Goal: Task Accomplishment & Management: Complete application form

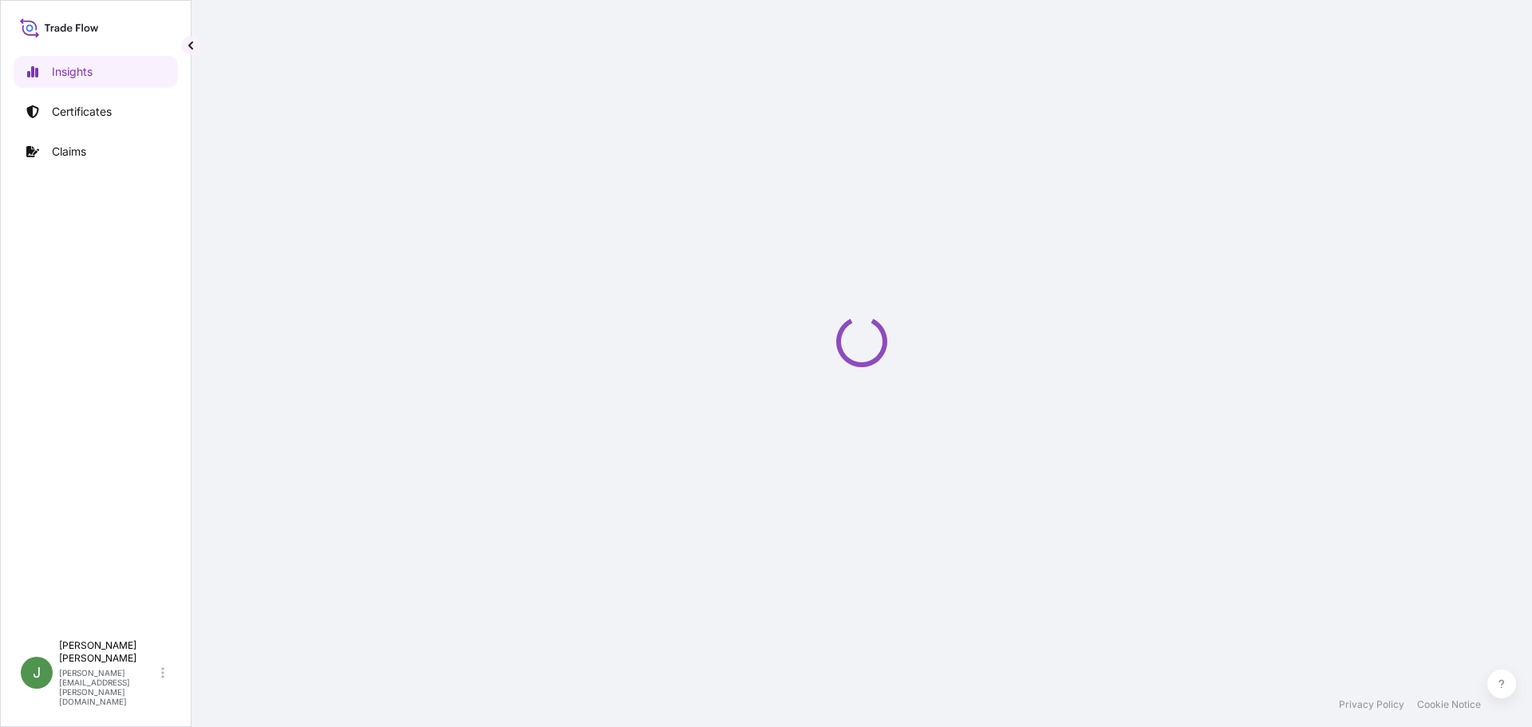
select select "2025"
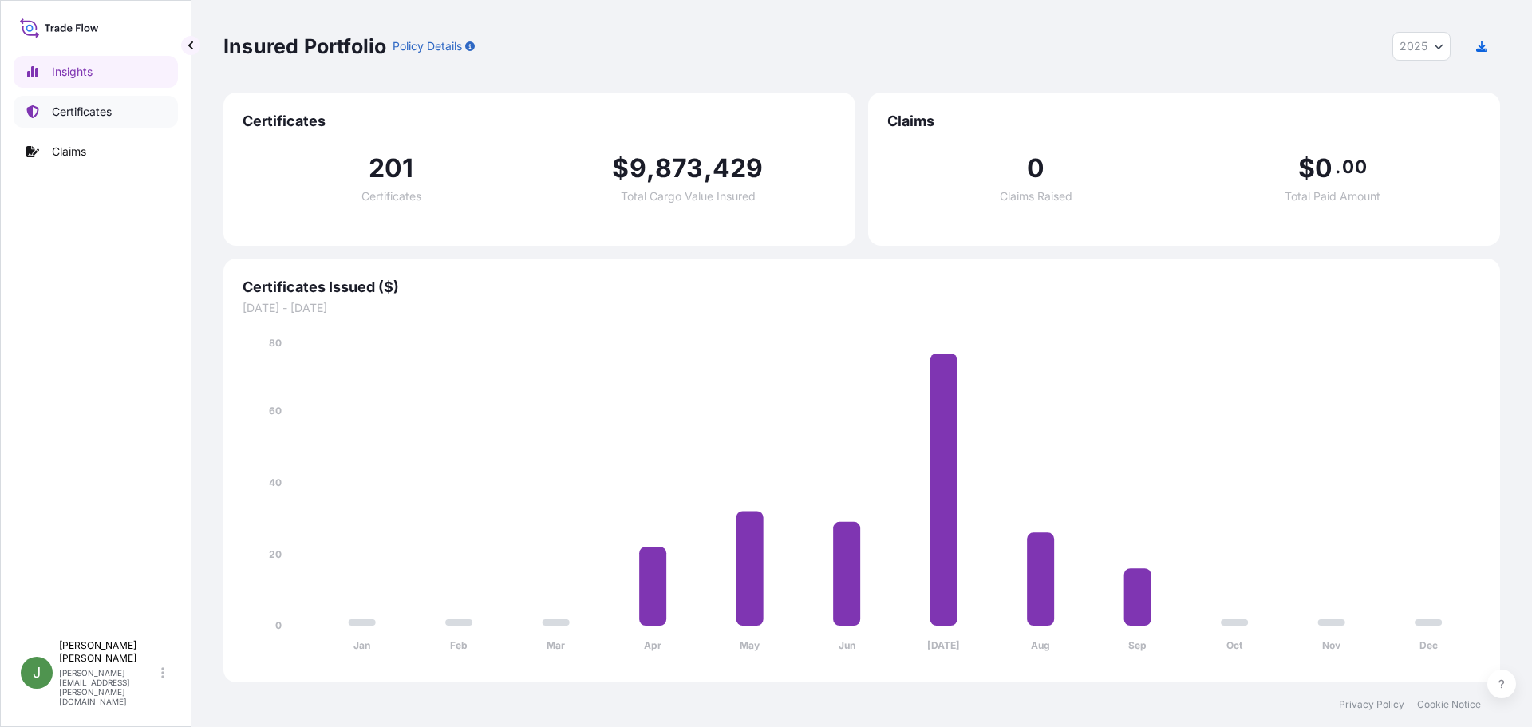
click at [80, 109] on p "Certificates" at bounding box center [82, 112] width 60 height 16
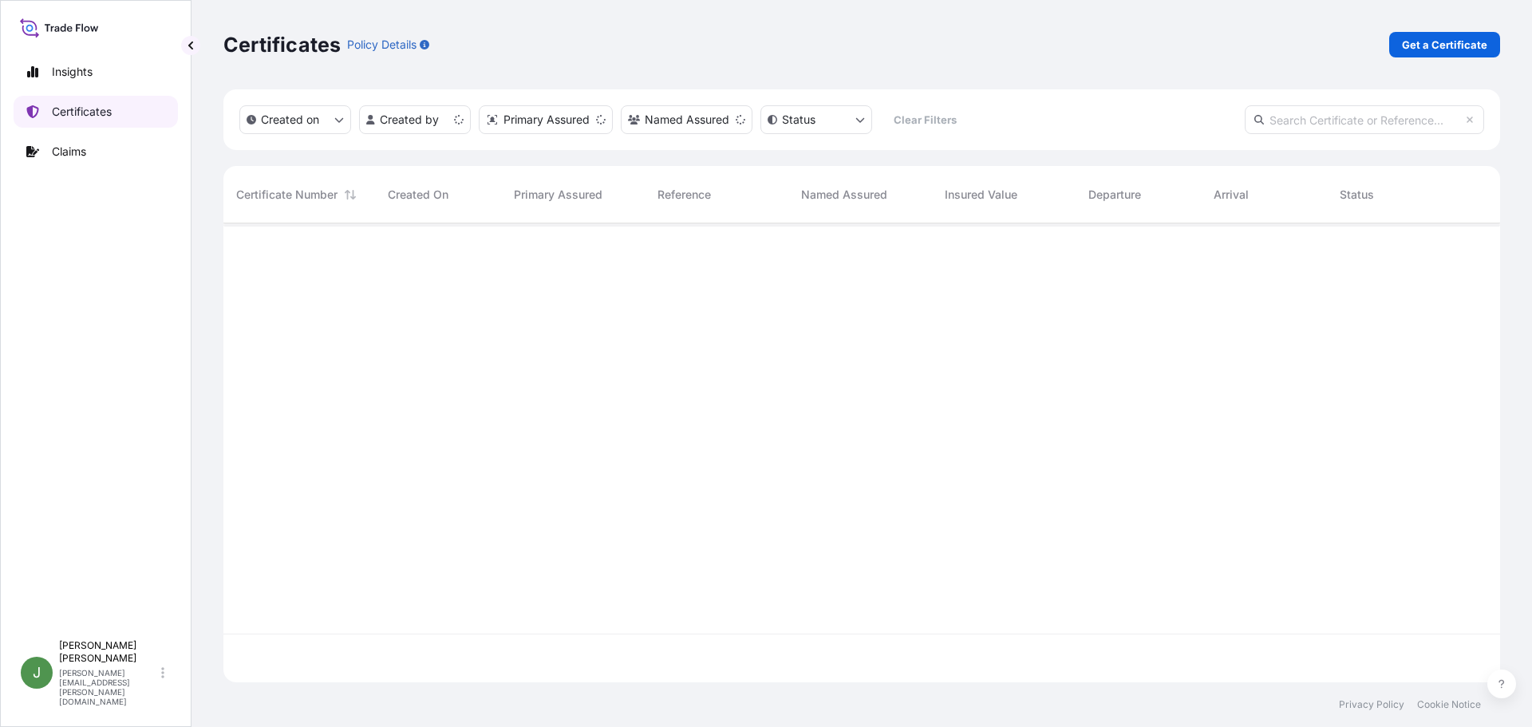
scroll to position [456, 1265]
click at [1412, 46] on p "Get a Certificate" at bounding box center [1444, 45] width 85 height 16
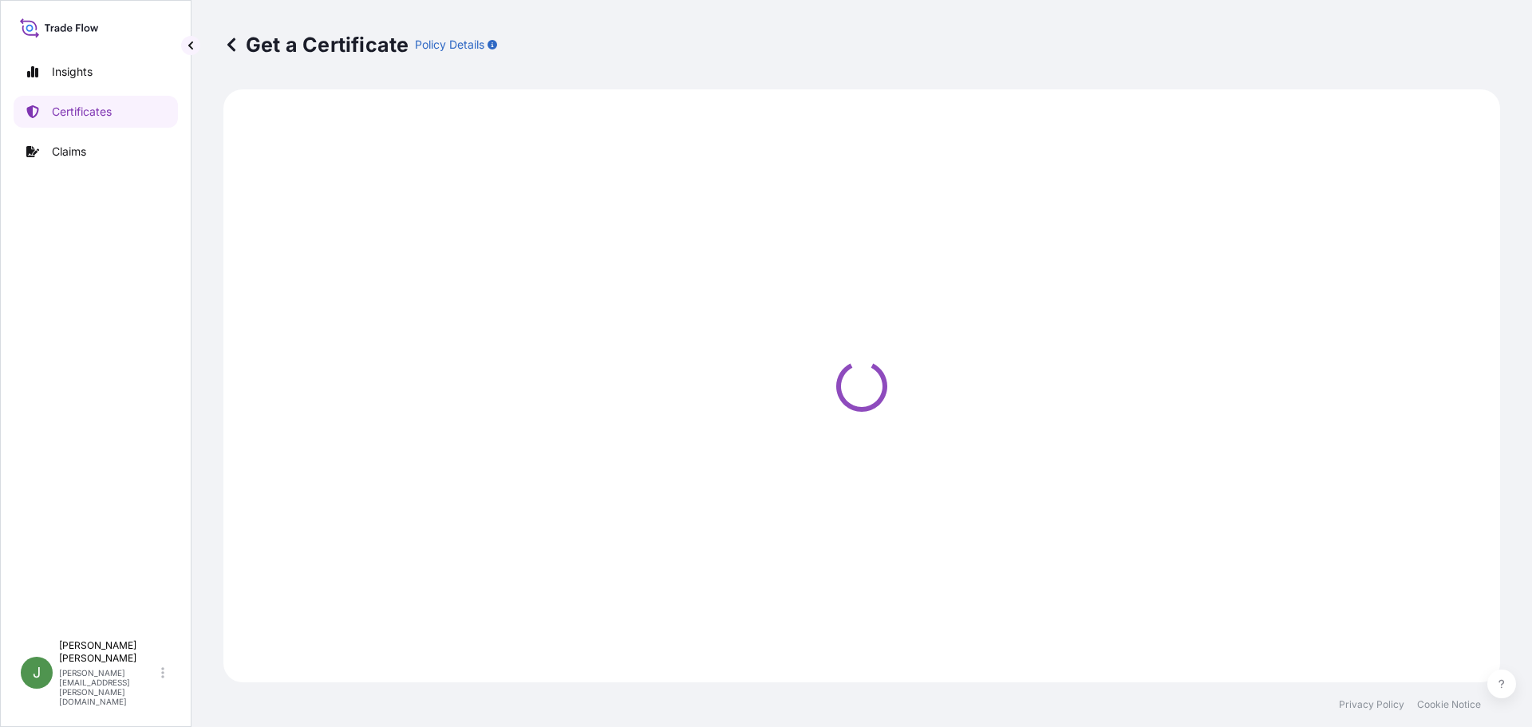
select select "Road / [GEOGRAPHIC_DATA]"
select select "Ocean Vessel"
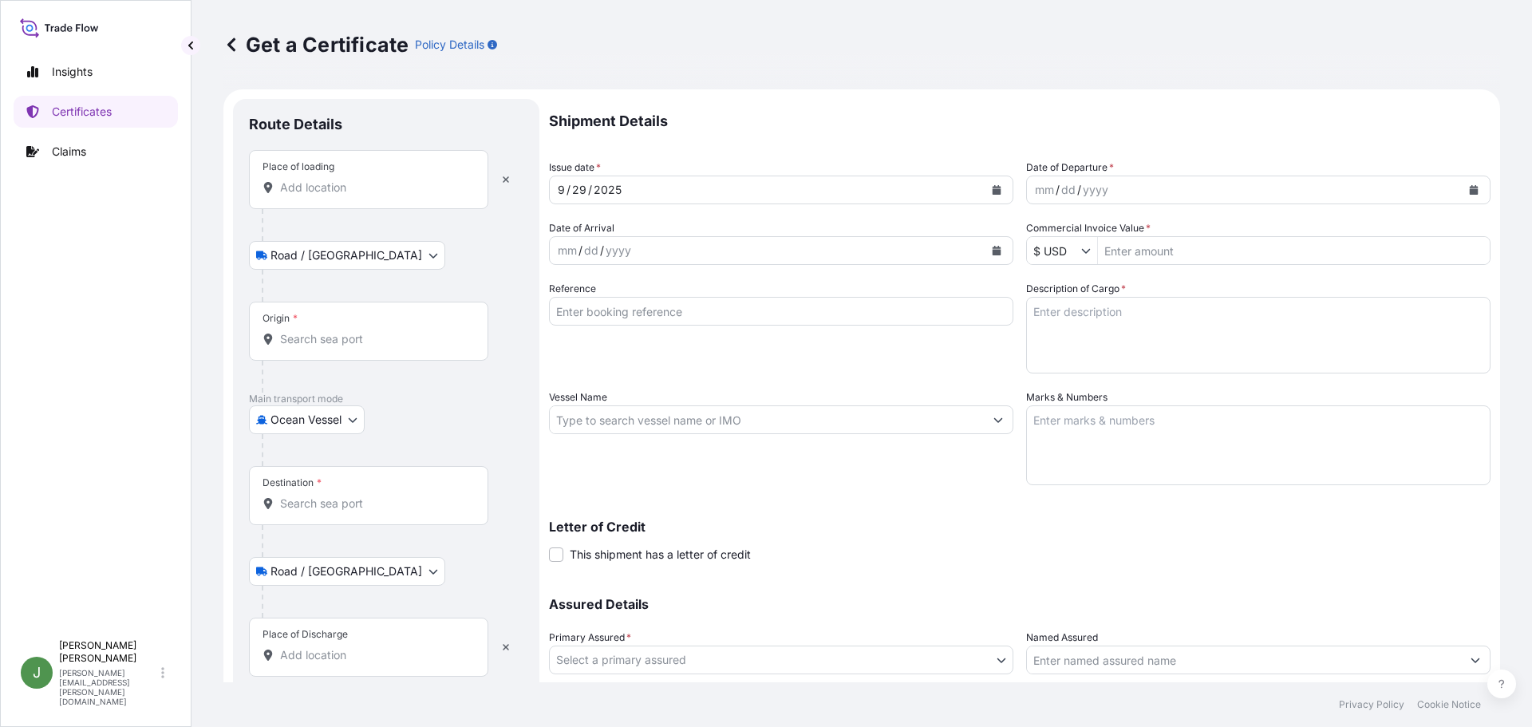
drag, startPoint x: 670, startPoint y: 310, endPoint x: 680, endPoint y: 310, distance: 10.4
click at [670, 310] on input "Reference" at bounding box center [781, 311] width 464 height 29
paste input "235884"
type input "235884"
click at [1469, 188] on icon "Calendar" at bounding box center [1474, 190] width 10 height 10
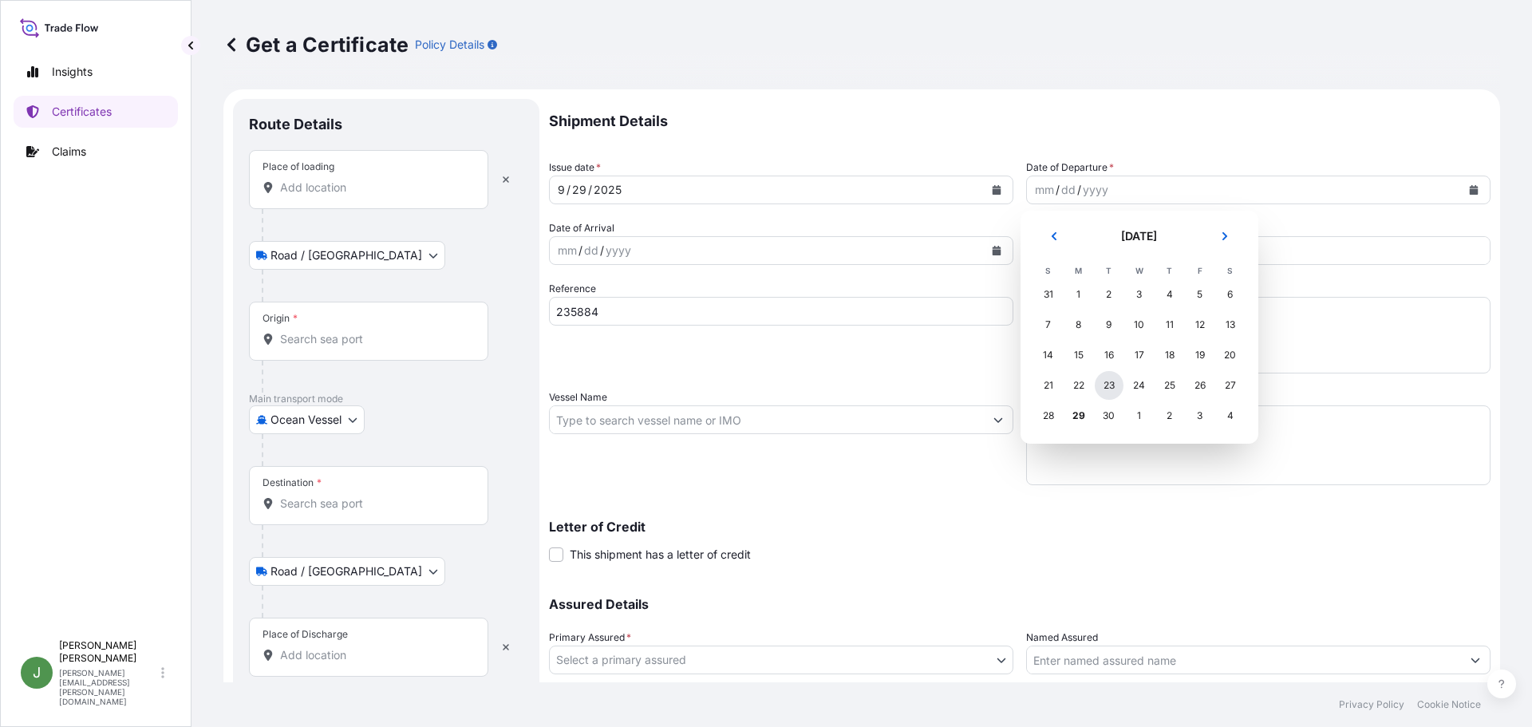
click at [1113, 388] on div "23" at bounding box center [1109, 385] width 29 height 29
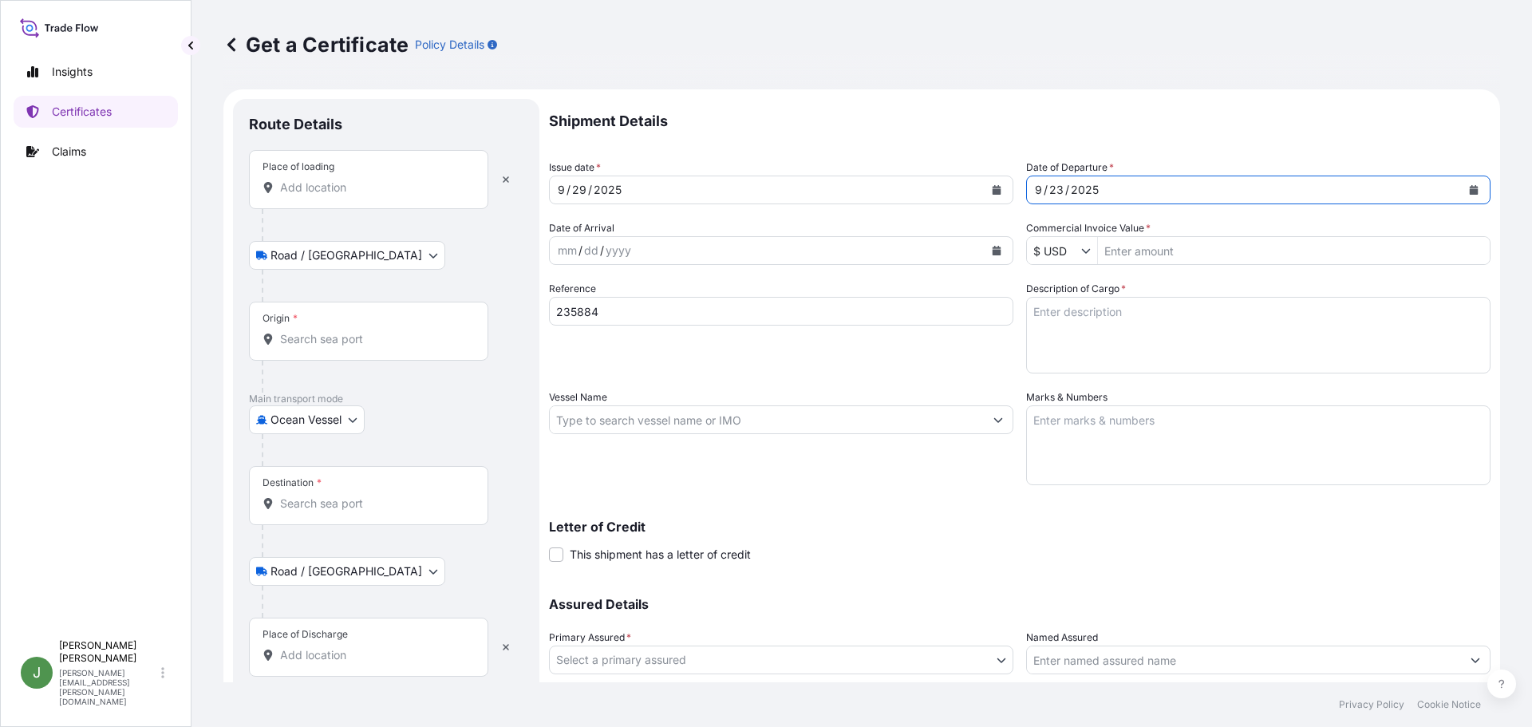
click at [1151, 247] on input "Commercial Invoice Value *" at bounding box center [1294, 250] width 392 height 29
paste input "61,276.42"
type input "61,276.42"
click at [1066, 310] on textarea "Description of Cargo *" at bounding box center [1258, 335] width 464 height 77
paste textarea "DRUMS LOADED ONTO 19 PALLETS LOADED INTO 1 20' CONTAINER(S) CALSOFT L-60"
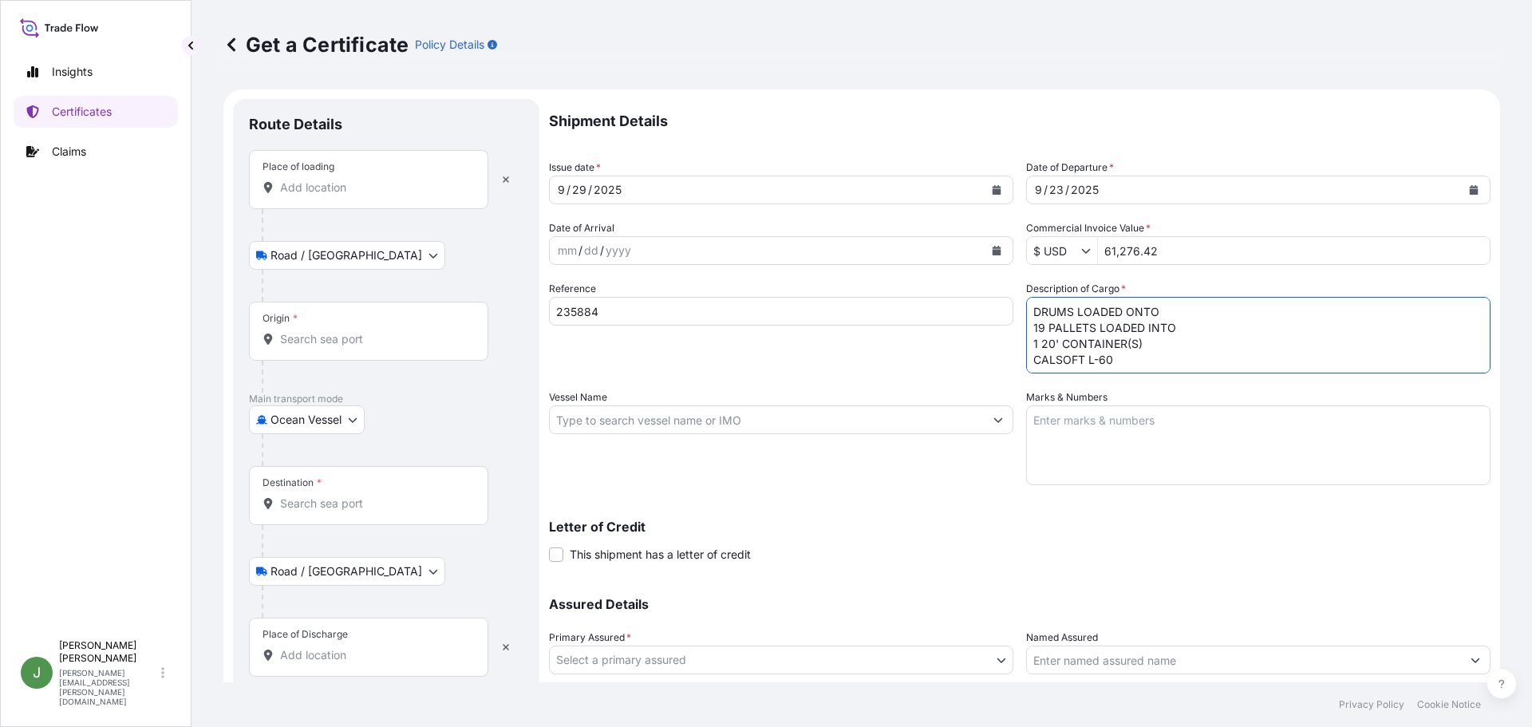
type textarea "DRUMS LOADED ONTO 19 PALLETS LOADED INTO 1 20' CONTAINER(S) CALSOFT L-60"
click at [1125, 426] on textarea "Marks & Numbers" at bounding box center [1258, 445] width 464 height 80
paste textarea "10420839727"
type textarea "10420839727"
drag, startPoint x: 586, startPoint y: 409, endPoint x: 604, endPoint y: 431, distance: 28.9
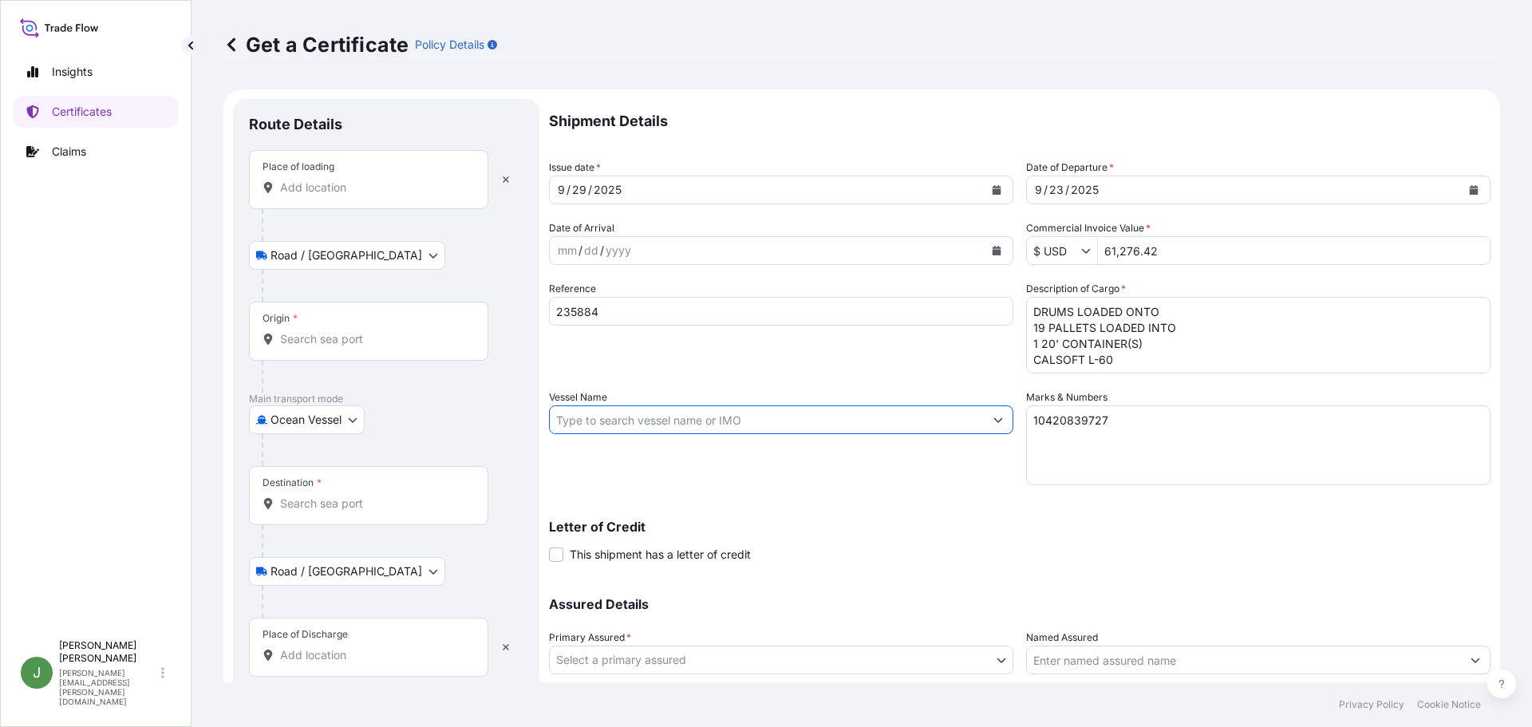
click at [586, 408] on input "Vessel Name" at bounding box center [767, 419] width 434 height 29
paste input "MSC MEXICO V"
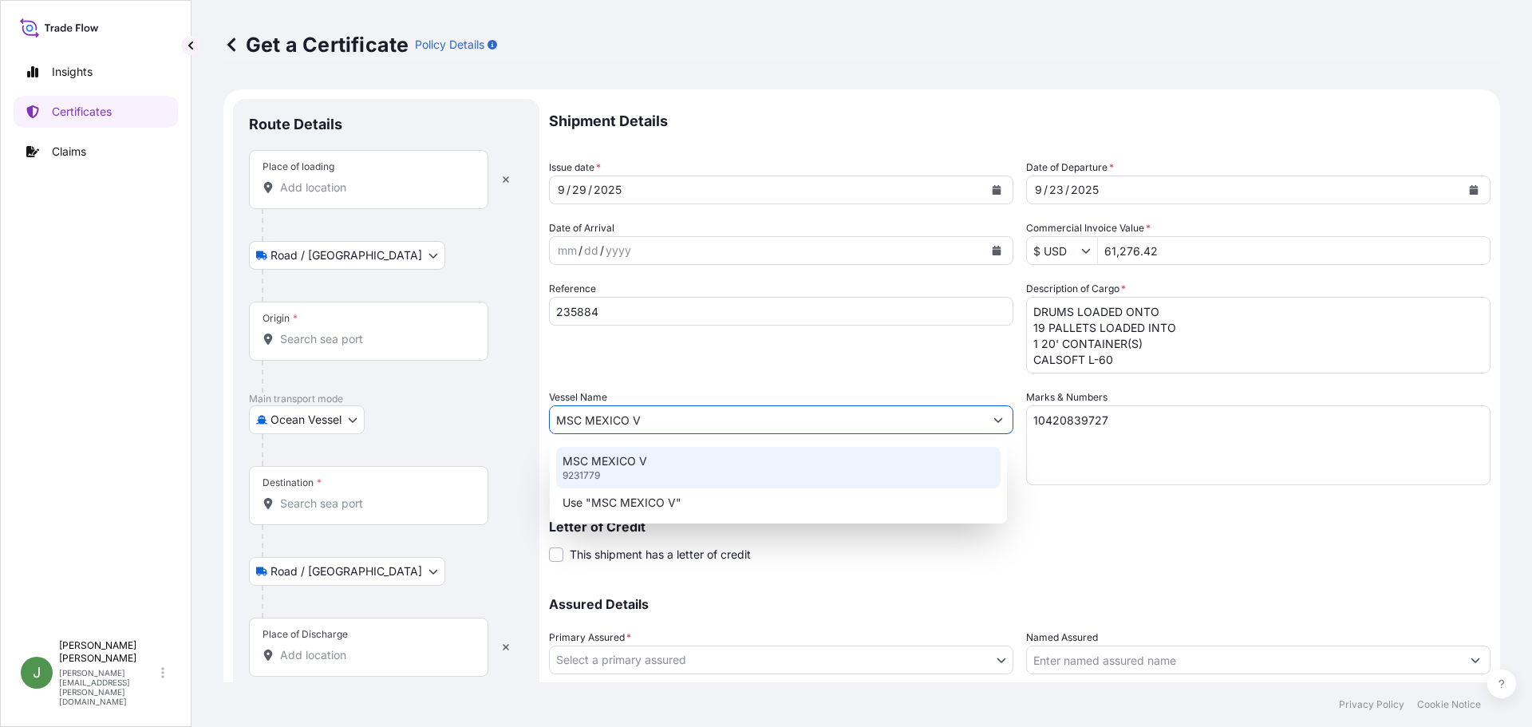
click at [672, 468] on div "MSC [GEOGRAPHIC_DATA] V 9231779" at bounding box center [778, 467] width 444 height 41
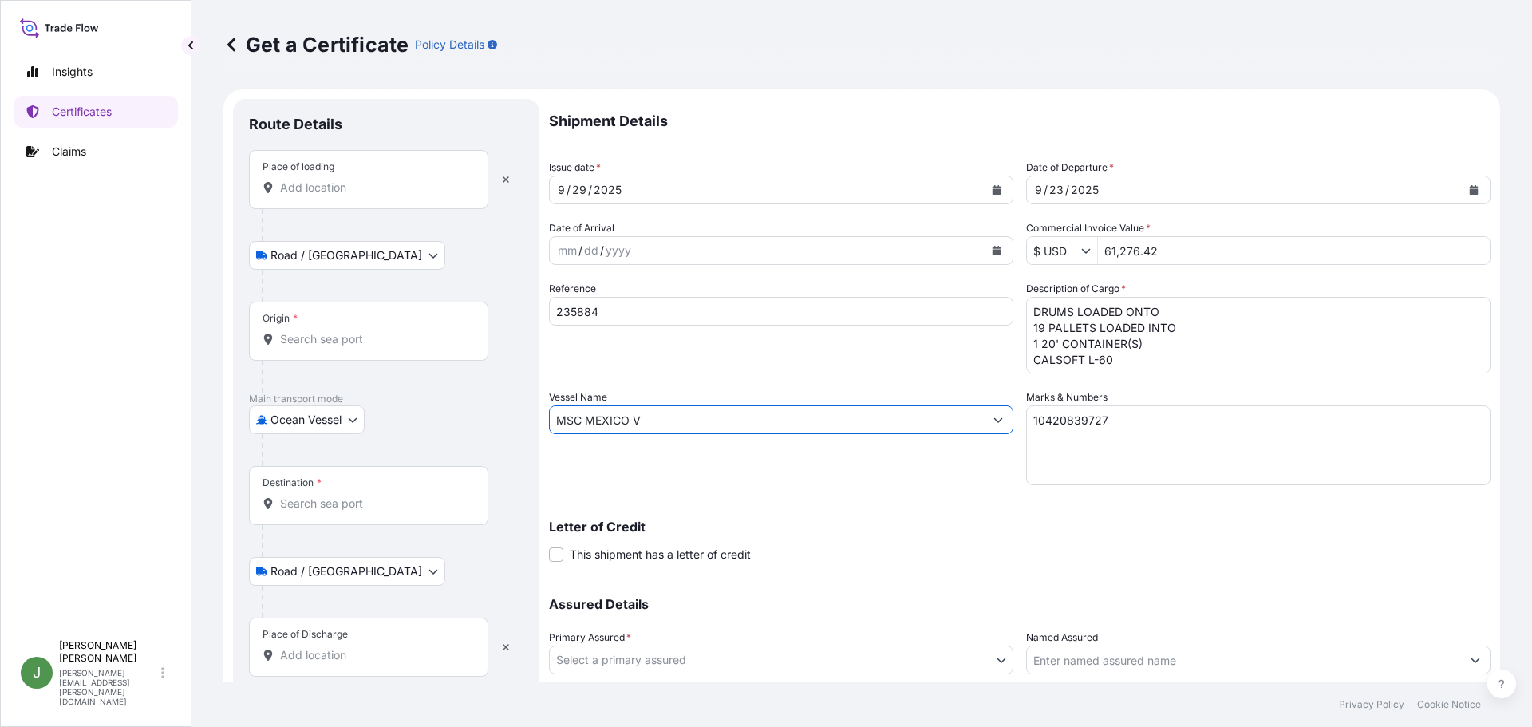
scroll to position [110, 0]
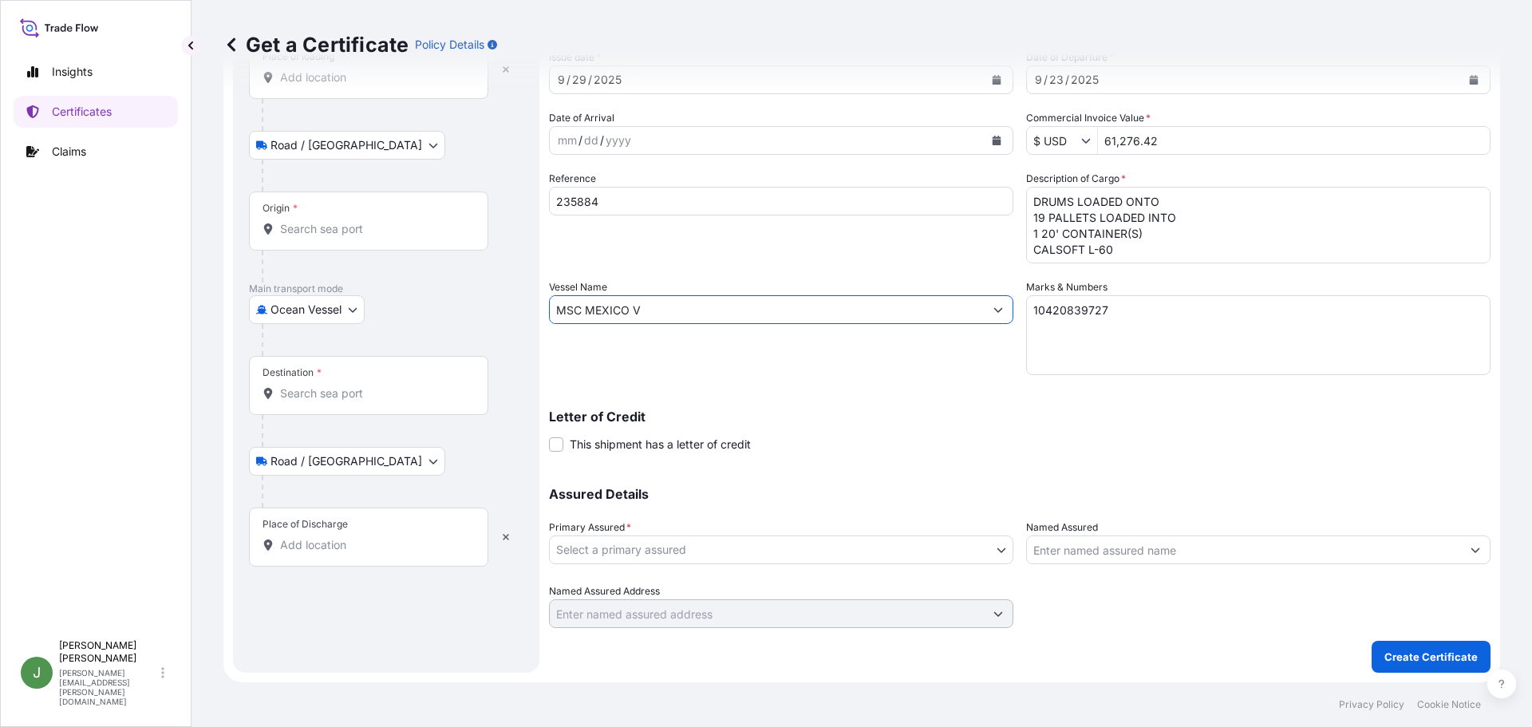
type input "MSC MEXICO V"
click at [737, 546] on body "0 options available. 2 options available. Insights Certificates Claims J [PERSO…" at bounding box center [766, 363] width 1532 height 727
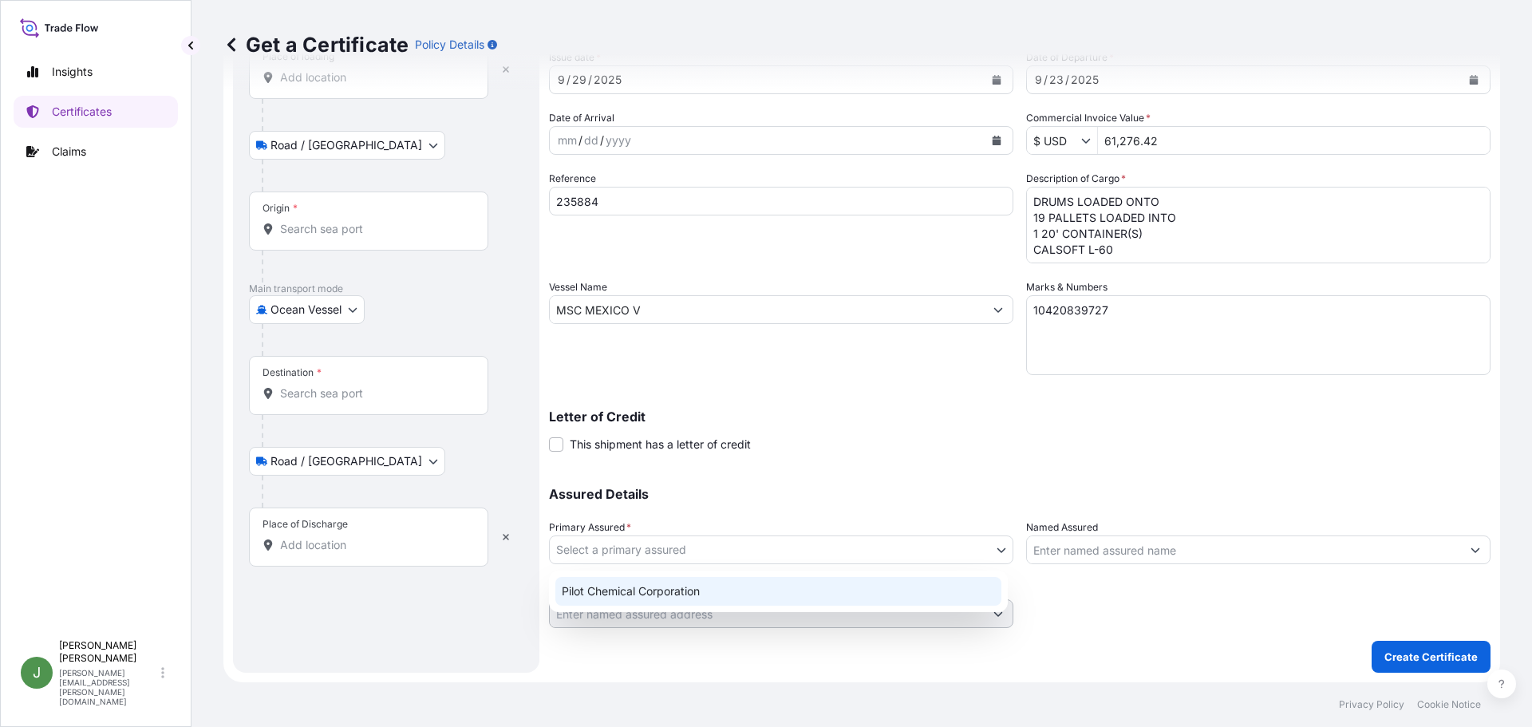
click at [685, 586] on div "Pilot Chemical Corporation" at bounding box center [778, 591] width 446 height 29
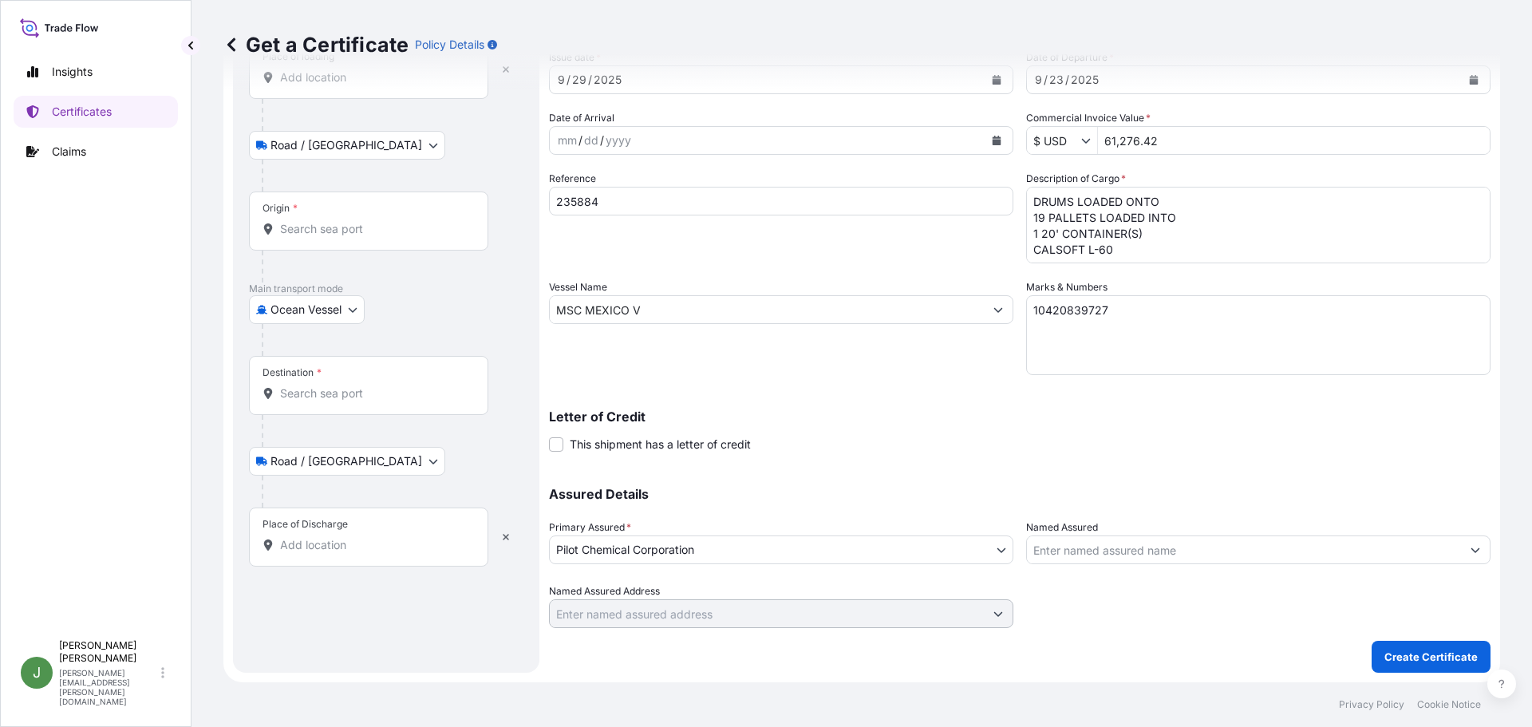
click at [1079, 552] on input "Named Assured" at bounding box center [1244, 549] width 434 height 29
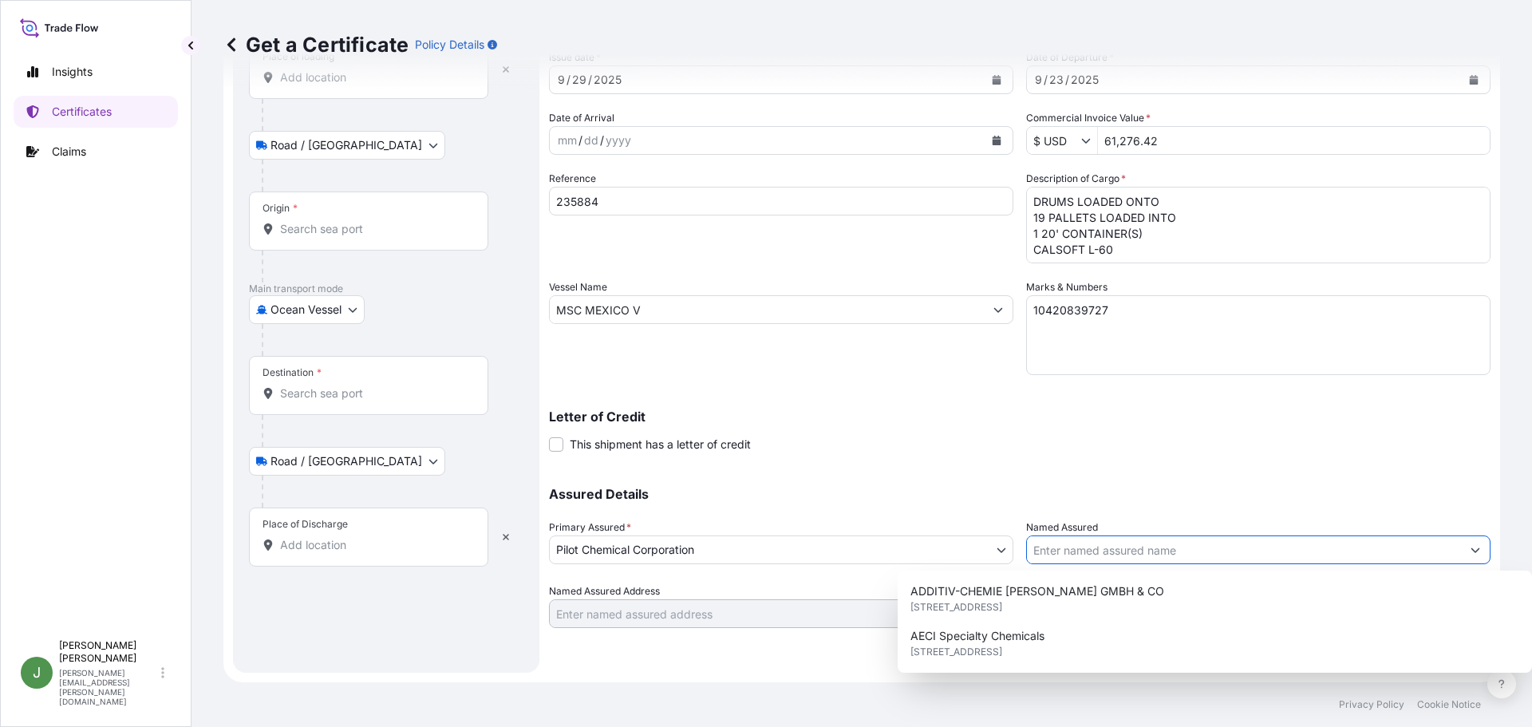
paste input "RISHICHEM MIDEAST LTD"
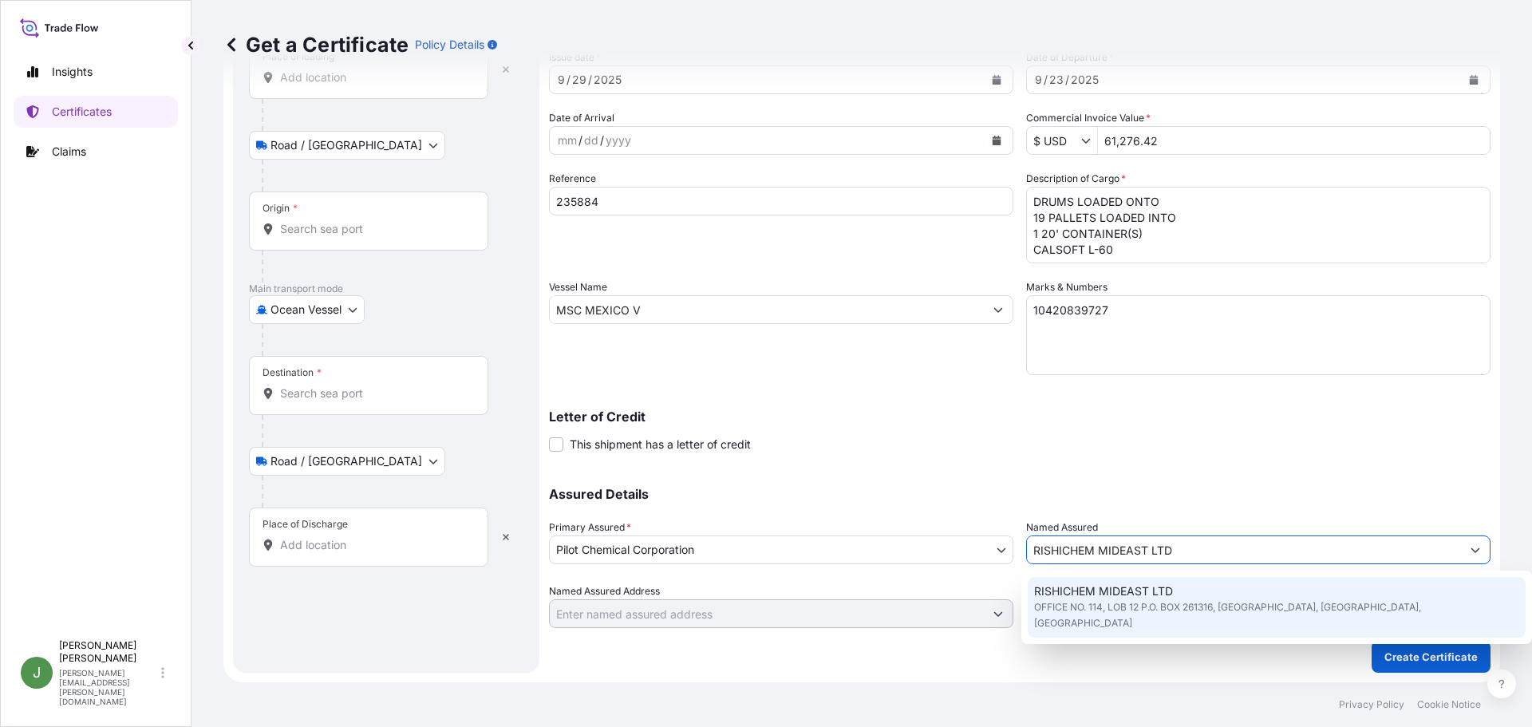
click at [1180, 604] on span "OFFICE NO. 114, LOB 12 P.O. BOX 261316, [GEOGRAPHIC_DATA], [GEOGRAPHIC_DATA], […" at bounding box center [1277, 615] width 486 height 32
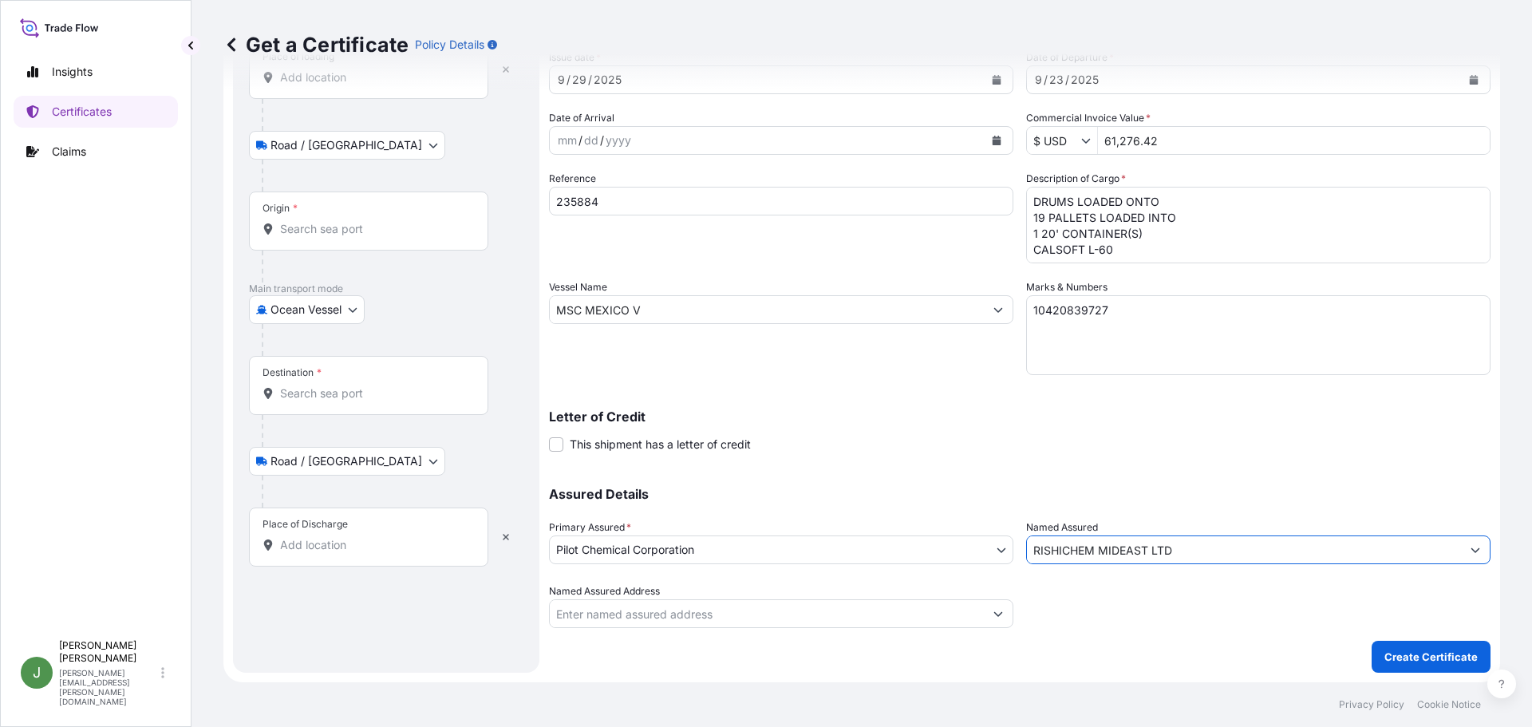
type input "RISHICHEM MIDEAST LTD"
click at [725, 618] on input "Named Assured Address" at bounding box center [767, 613] width 434 height 29
click at [997, 616] on icon "Show suggestions" at bounding box center [998, 614] width 10 height 10
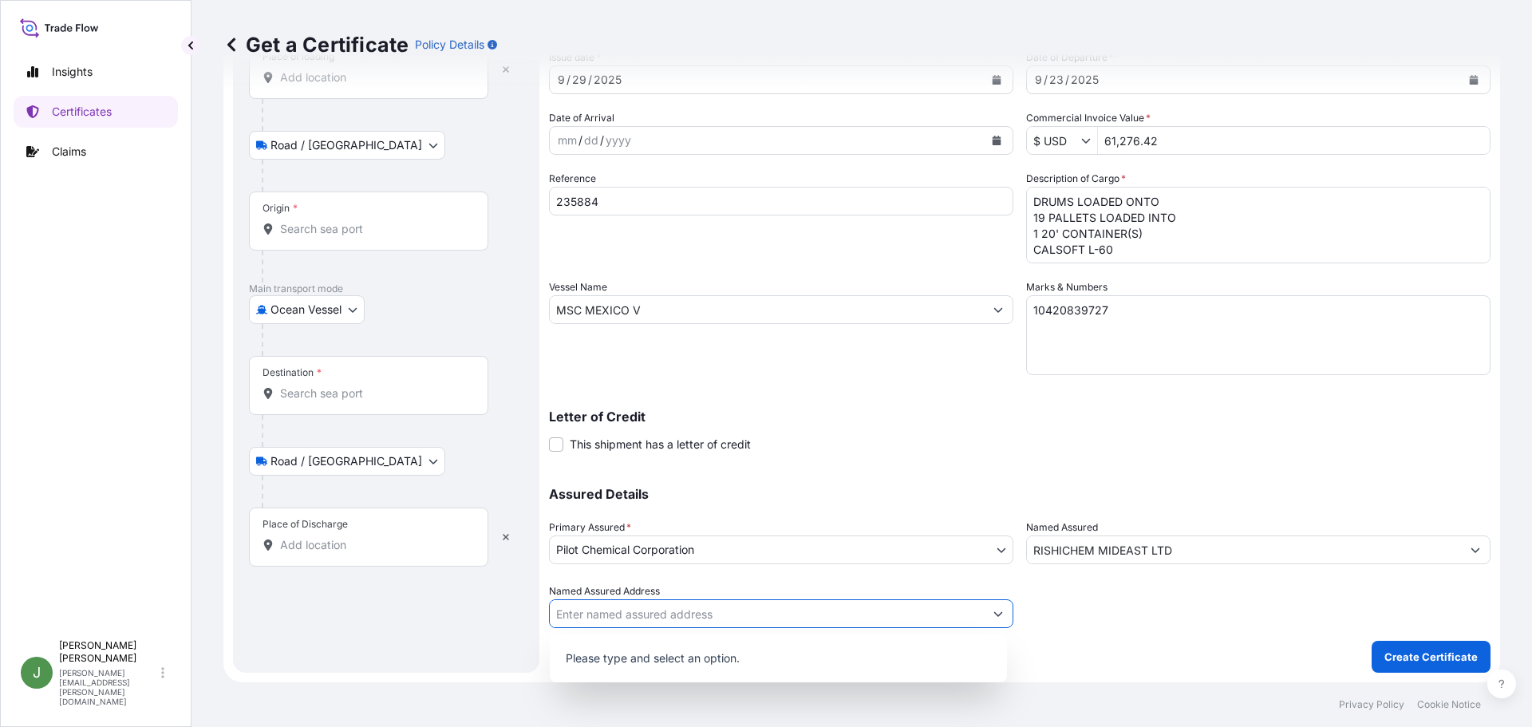
paste input "RISHICHEM MIDEAST LTD"
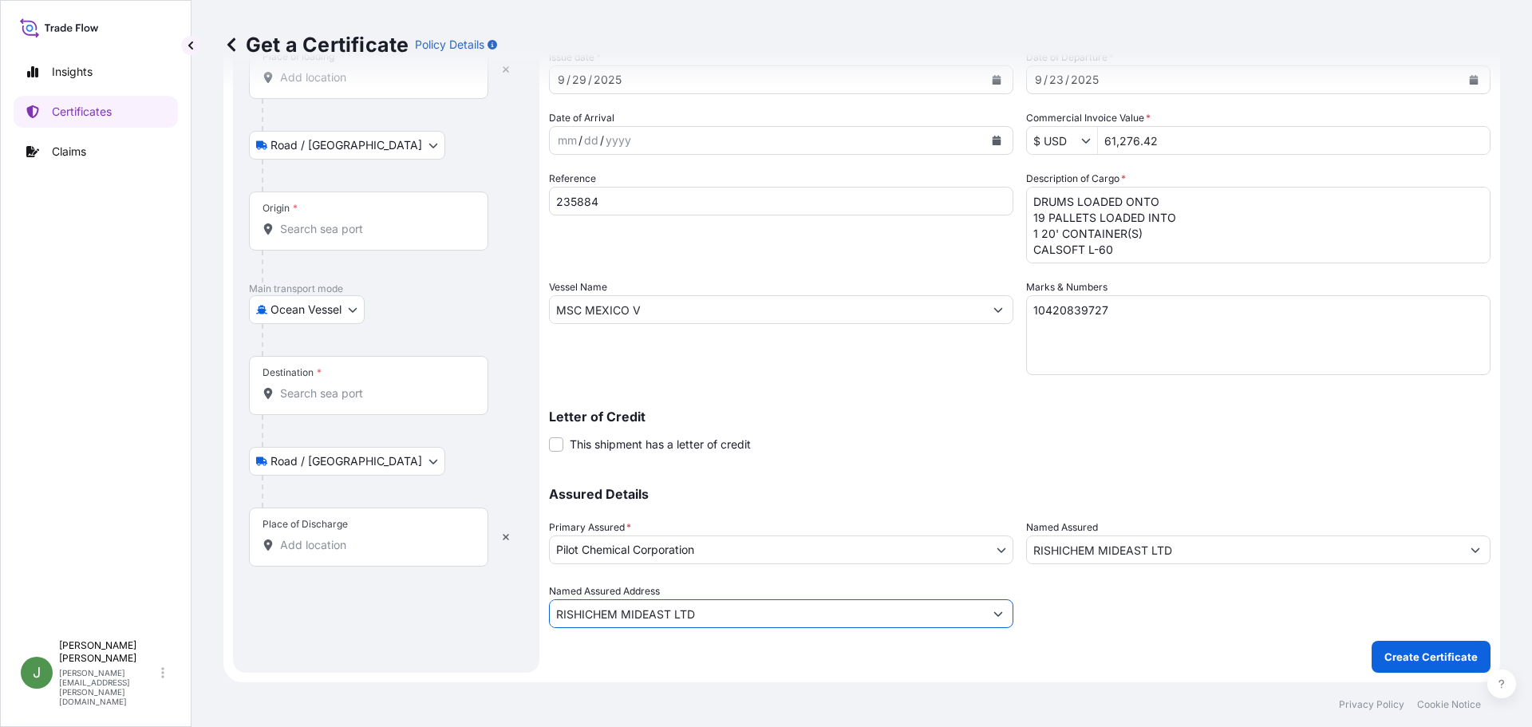
type input "RISHICHEM MIDEAST LTD"
click at [1469, 552] on button "Show suggestions" at bounding box center [1475, 549] width 29 height 29
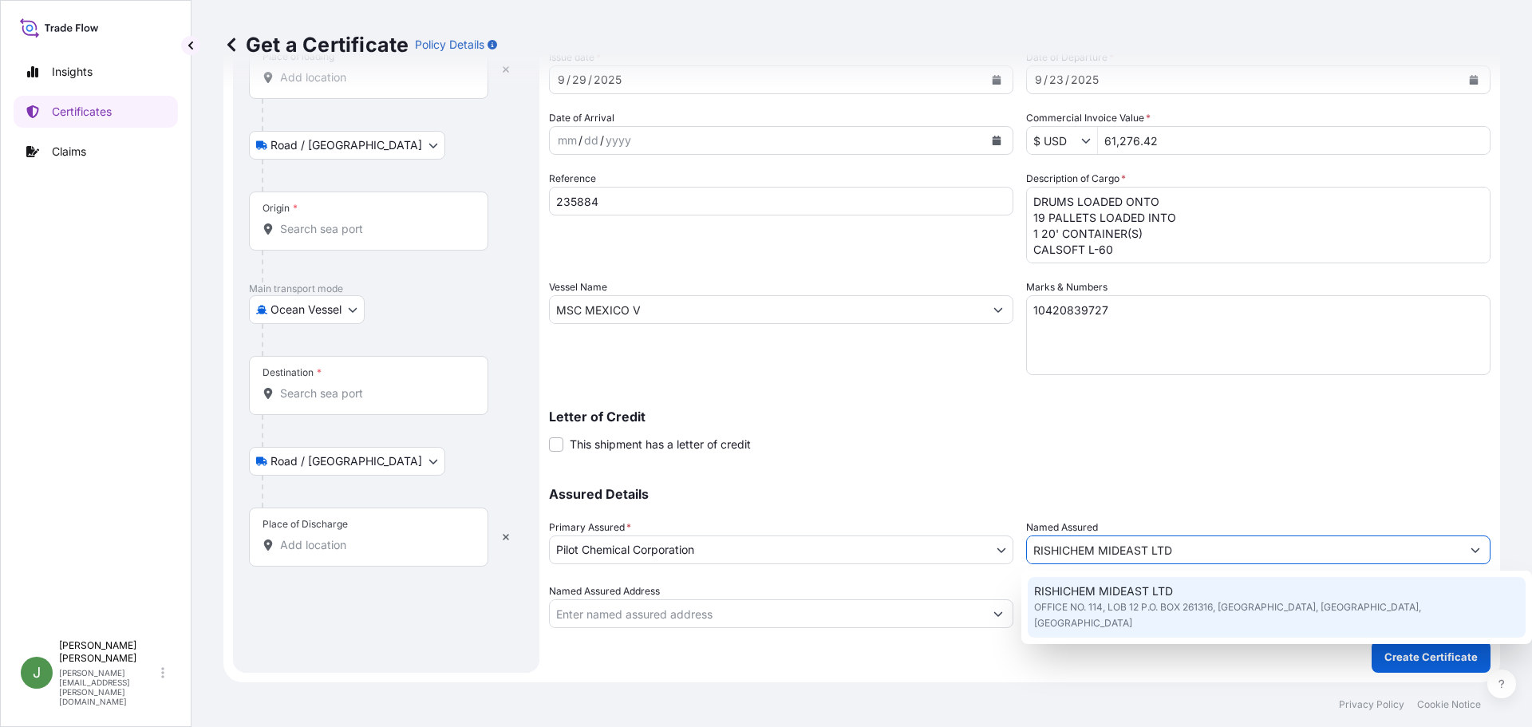
click at [1070, 602] on span "OFFICE NO. 114, LOB 12 P.O. BOX 261316, [GEOGRAPHIC_DATA], [GEOGRAPHIC_DATA], […" at bounding box center [1277, 615] width 486 height 32
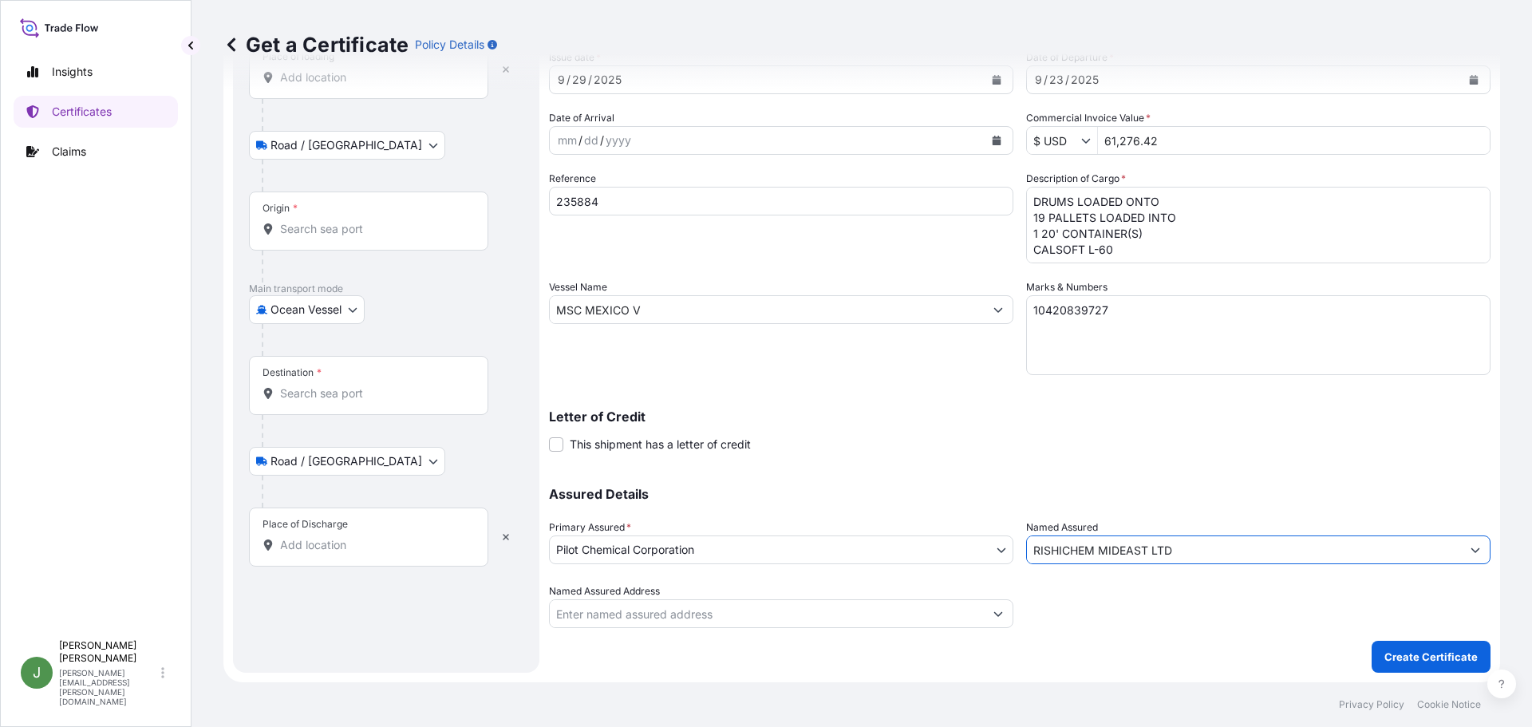
scroll to position [0, 0]
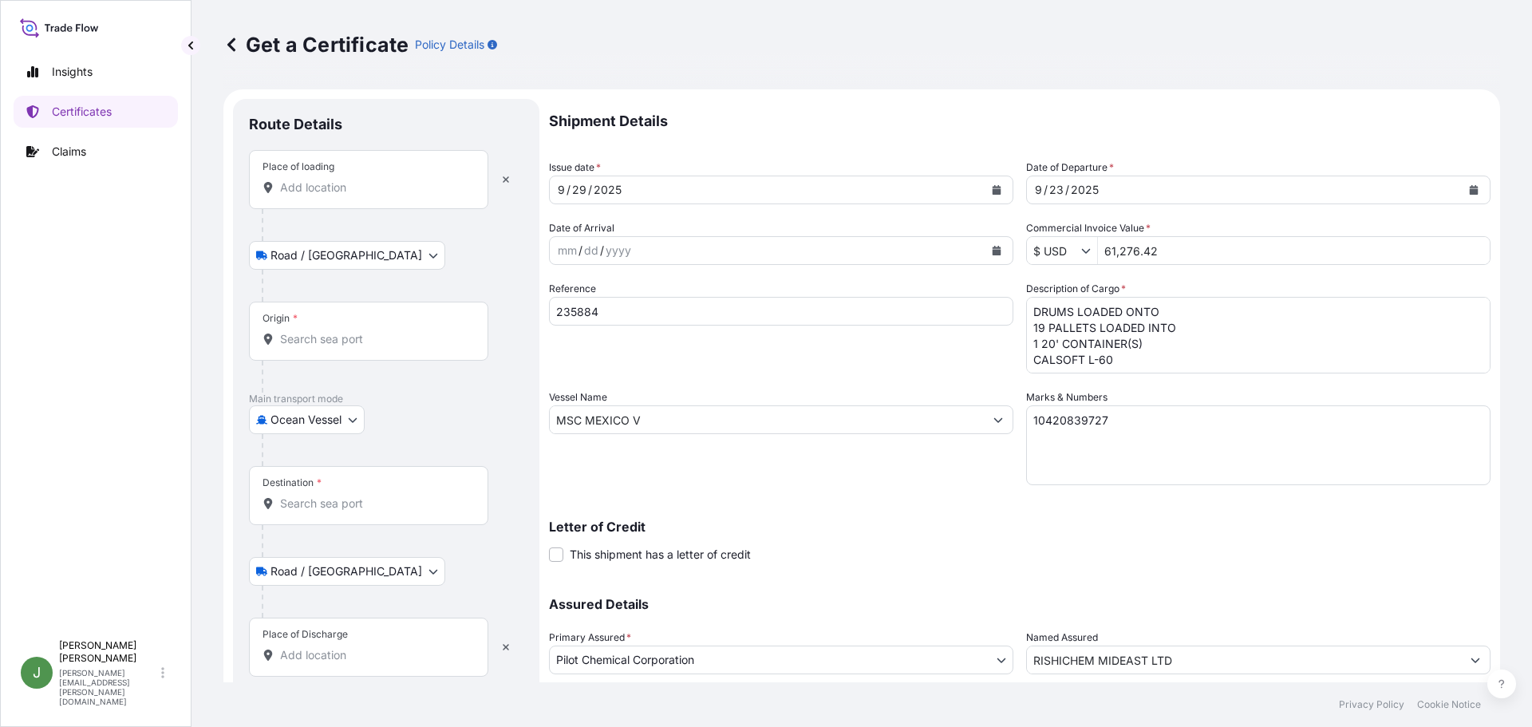
click at [346, 171] on div "Place of loading" at bounding box center [368, 179] width 239 height 59
click at [346, 180] on input "Place of loading" at bounding box center [374, 188] width 188 height 16
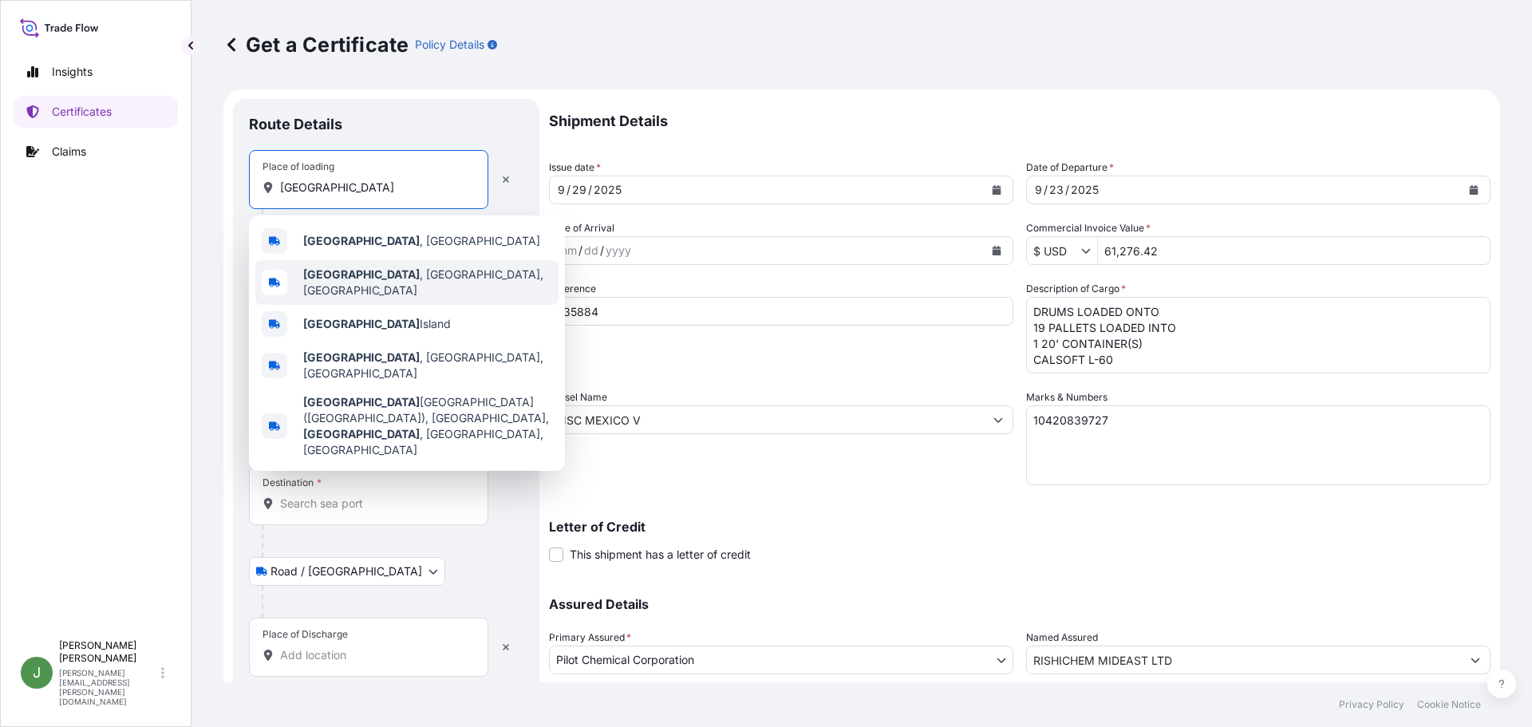
click at [345, 278] on span "[GEOGRAPHIC_DATA] , [GEOGRAPHIC_DATA], [GEOGRAPHIC_DATA]" at bounding box center [427, 283] width 249 height 32
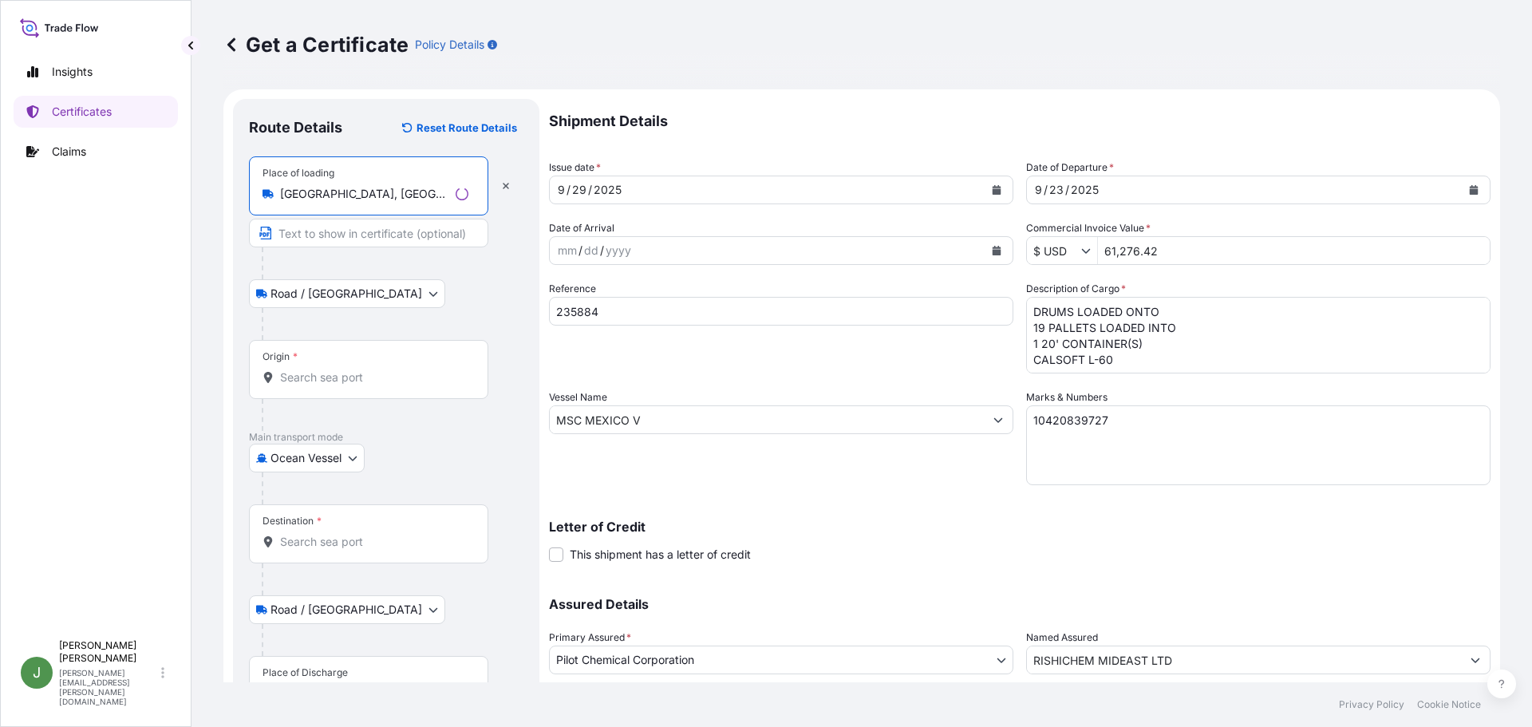
type input "[GEOGRAPHIC_DATA], [GEOGRAPHIC_DATA], [GEOGRAPHIC_DATA]"
click at [299, 357] on div "Origin *" at bounding box center [368, 369] width 239 height 59
click at [299, 369] on input "Origin *" at bounding box center [374, 377] width 188 height 16
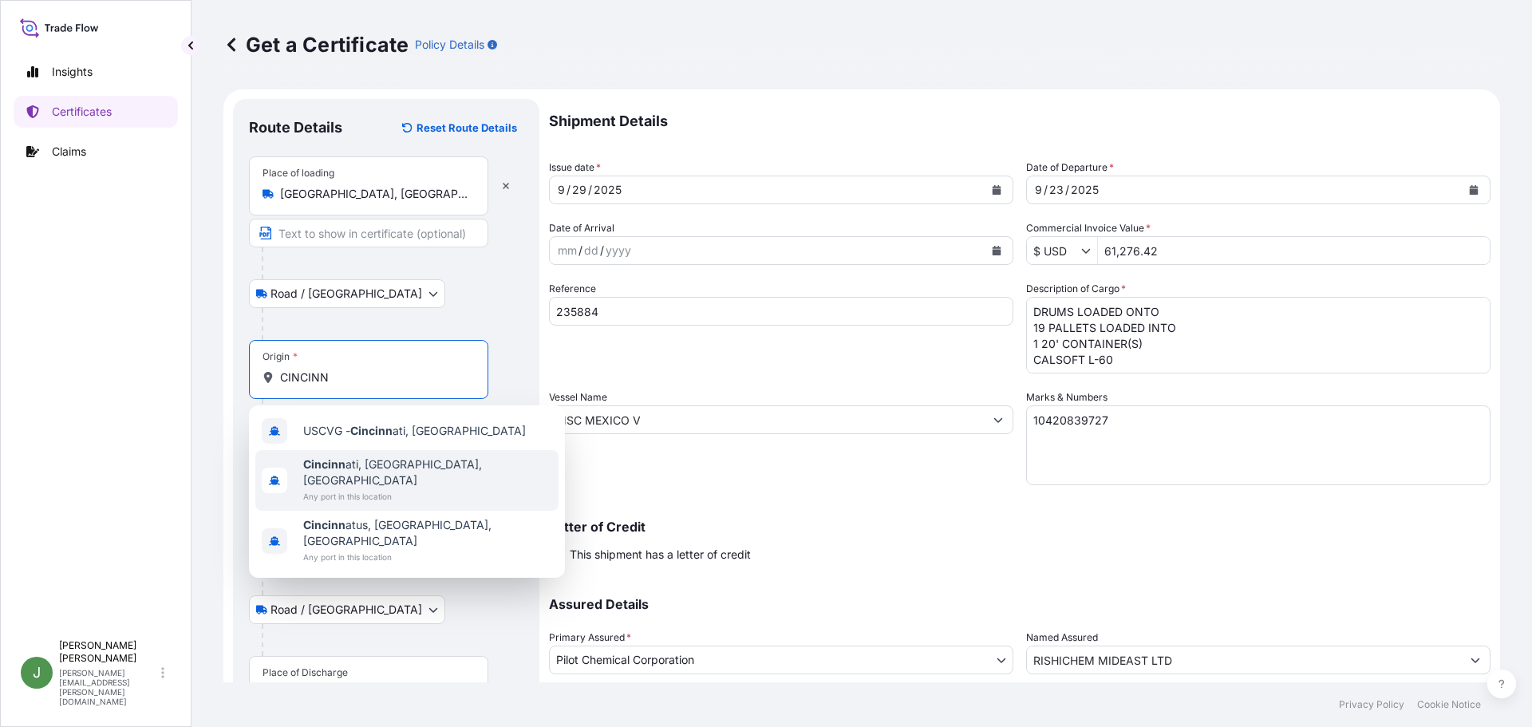
click at [365, 472] on span "Cincinn ati, [GEOGRAPHIC_DATA], [GEOGRAPHIC_DATA]" at bounding box center [427, 472] width 249 height 32
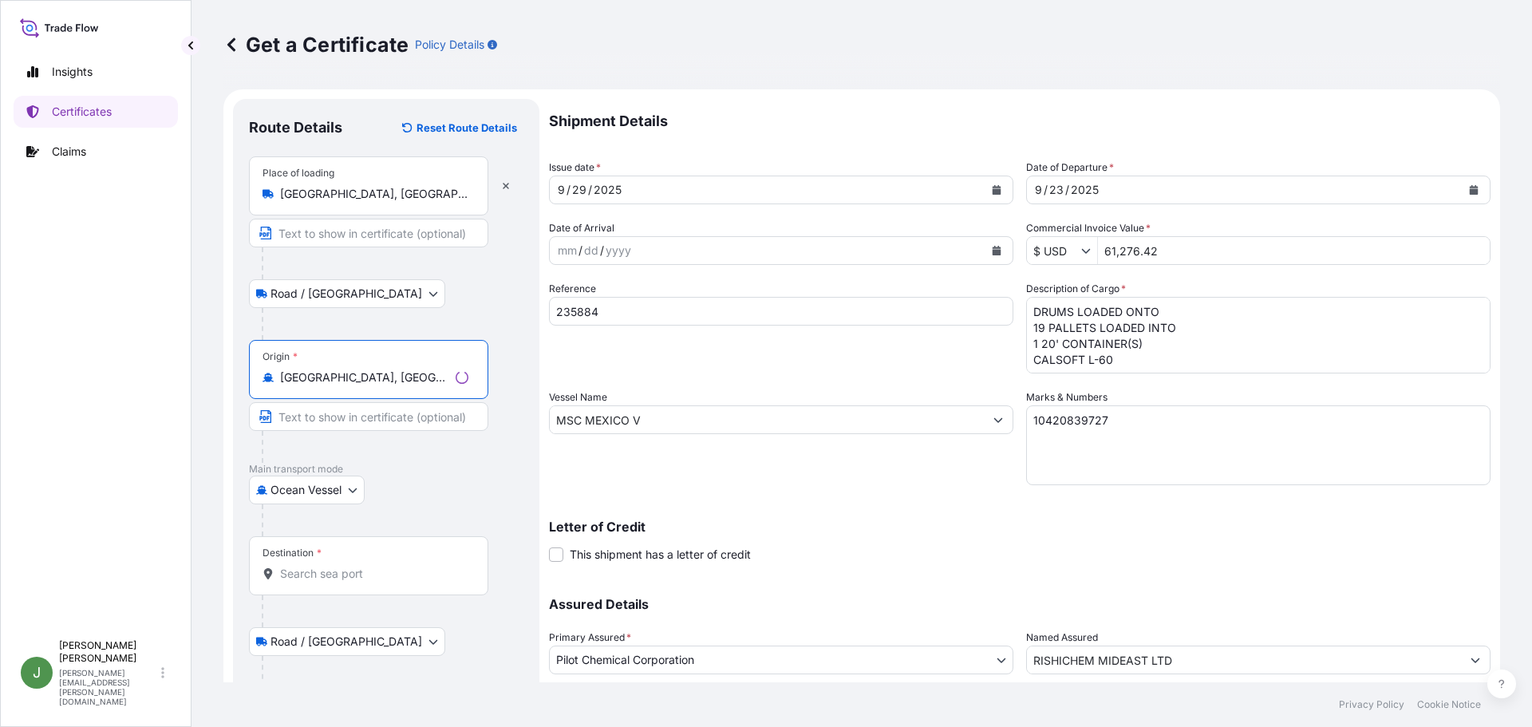
scroll to position [110, 0]
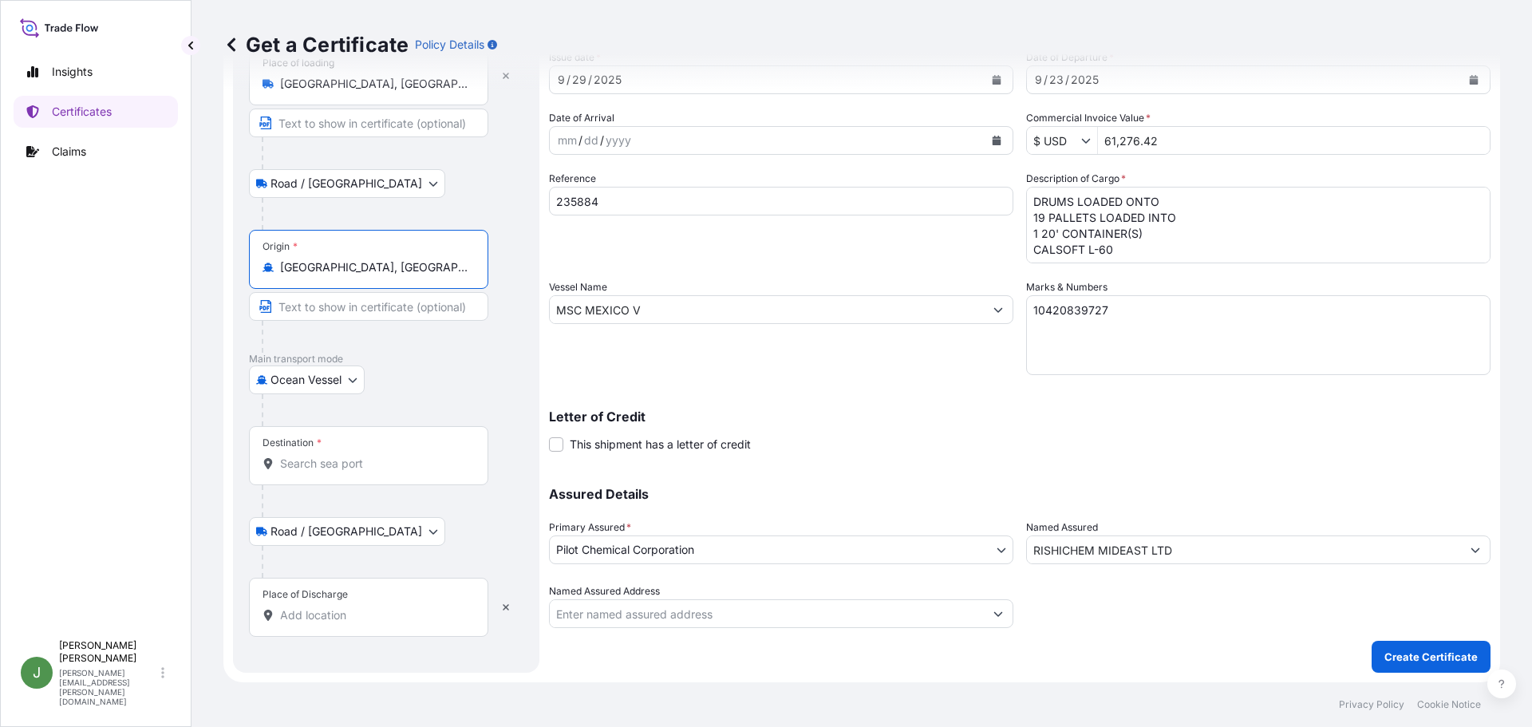
type input "[GEOGRAPHIC_DATA], [GEOGRAPHIC_DATA], [GEOGRAPHIC_DATA]"
click at [335, 458] on input "Destination *" at bounding box center [374, 464] width 188 height 16
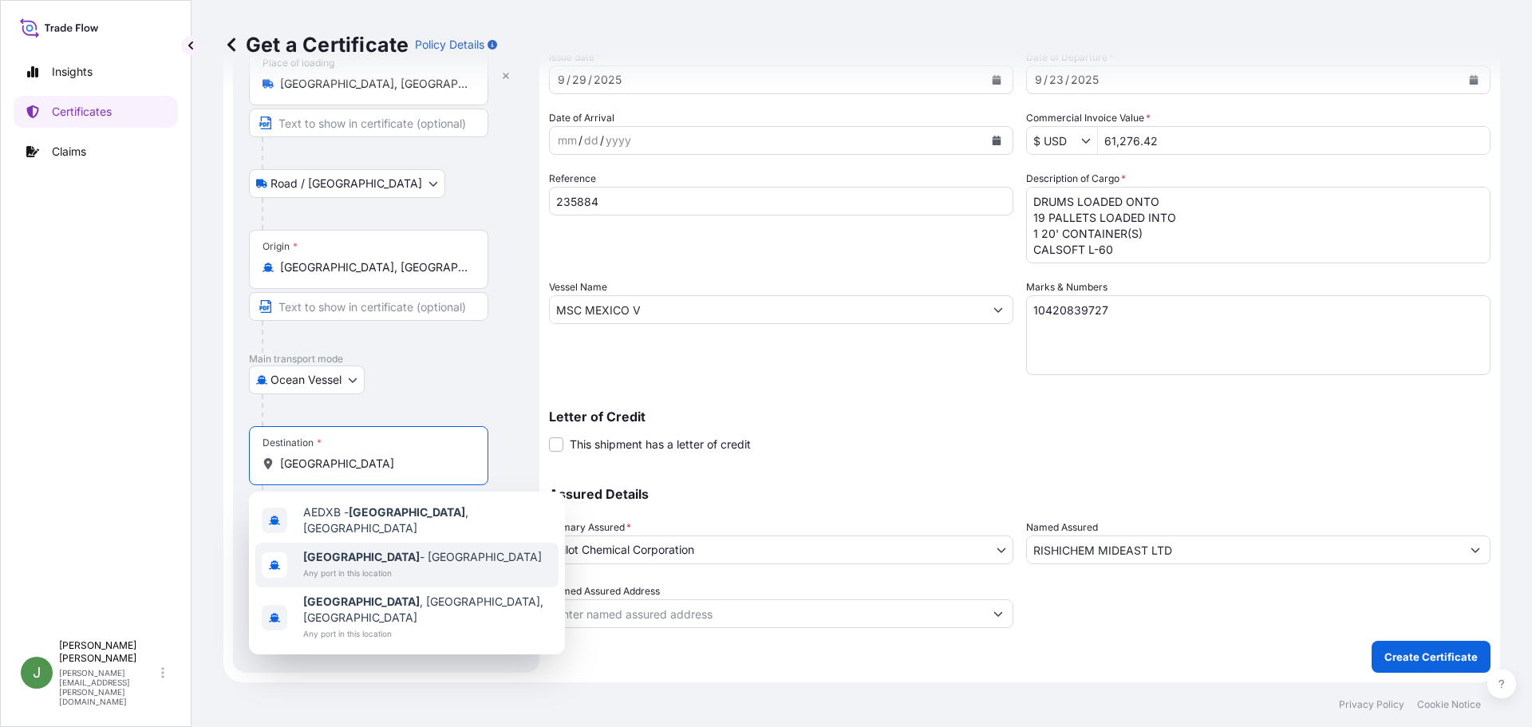
click at [392, 557] on span "[GEOGRAPHIC_DATA] - [GEOGRAPHIC_DATA]" at bounding box center [422, 557] width 239 height 16
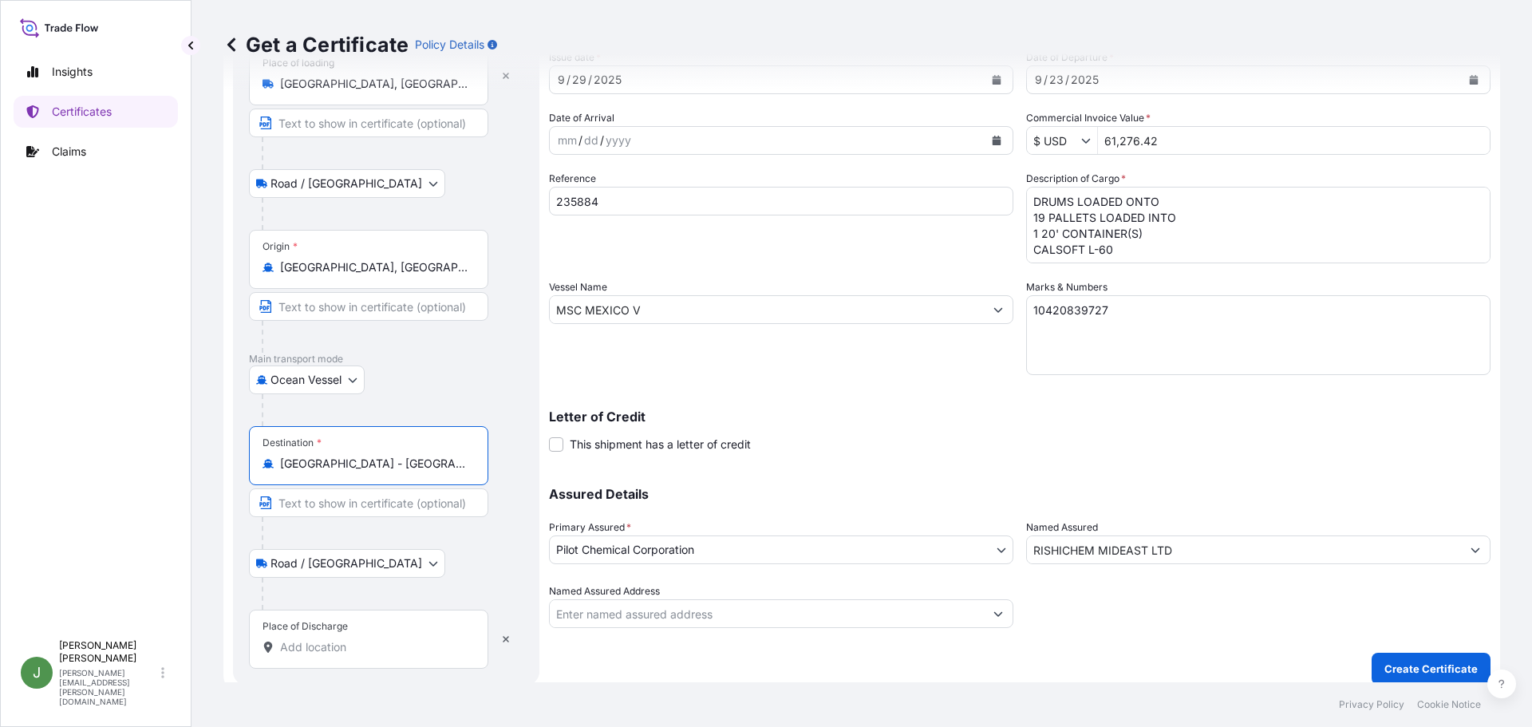
scroll to position [122, 0]
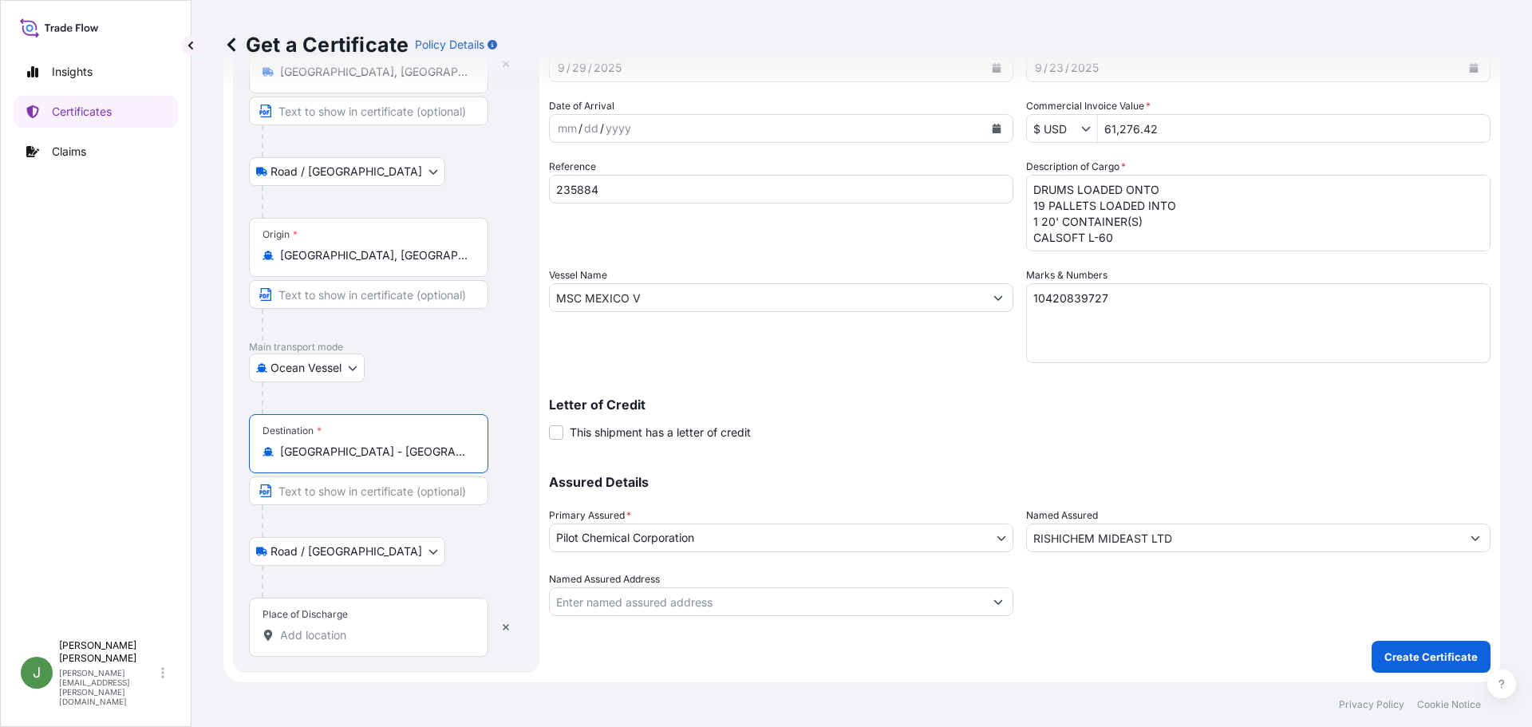
type input "[GEOGRAPHIC_DATA] - [GEOGRAPHIC_DATA]"
click at [323, 626] on div "Place of Discharge" at bounding box center [368, 627] width 239 height 59
click at [323, 627] on input "Place of Discharge" at bounding box center [374, 635] width 188 height 16
click at [347, 622] on div "Place of Discharge" at bounding box center [368, 627] width 239 height 59
click at [347, 627] on input "Place of Discharge" at bounding box center [374, 635] width 188 height 16
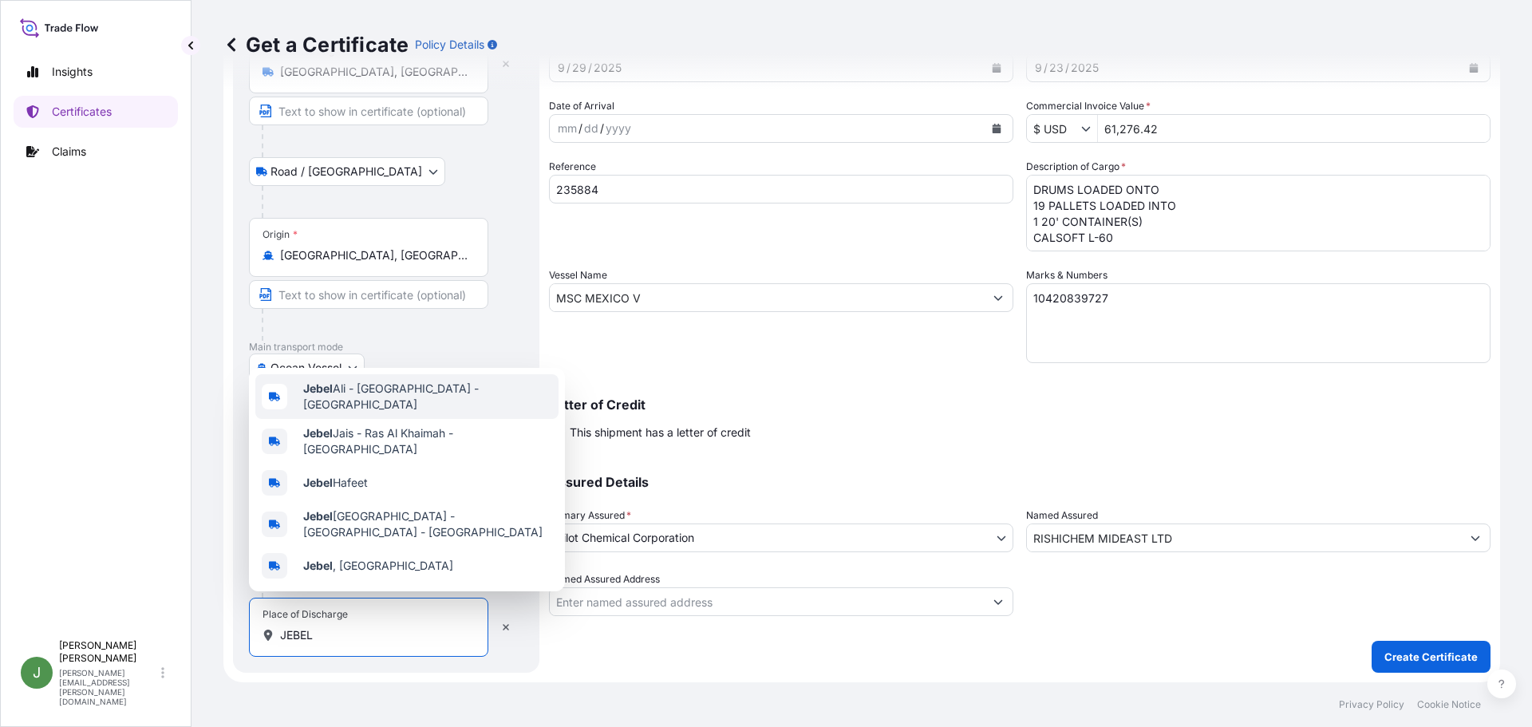
click at [389, 403] on span "[GEOGRAPHIC_DATA] - [GEOGRAPHIC_DATA] - [GEOGRAPHIC_DATA]" at bounding box center [427, 397] width 249 height 32
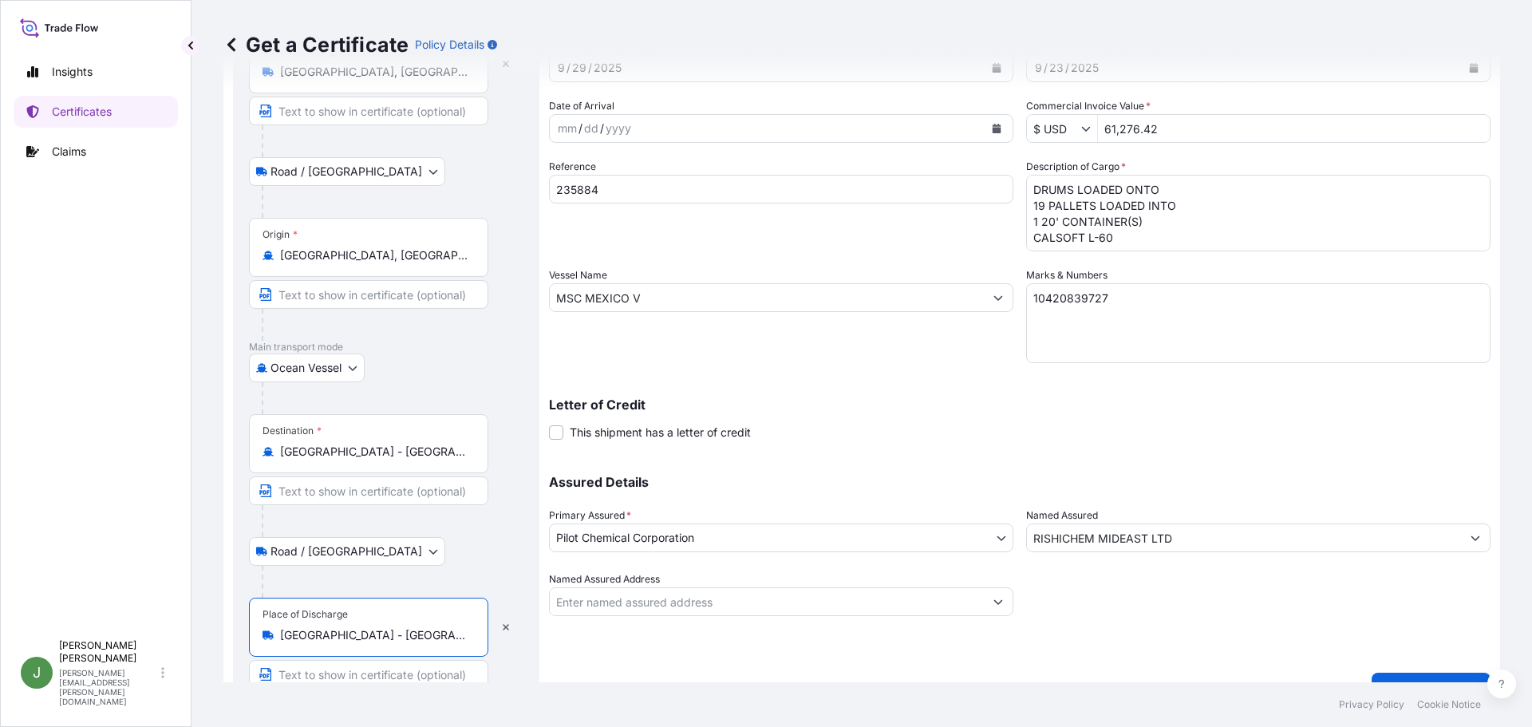
scroll to position [154, 0]
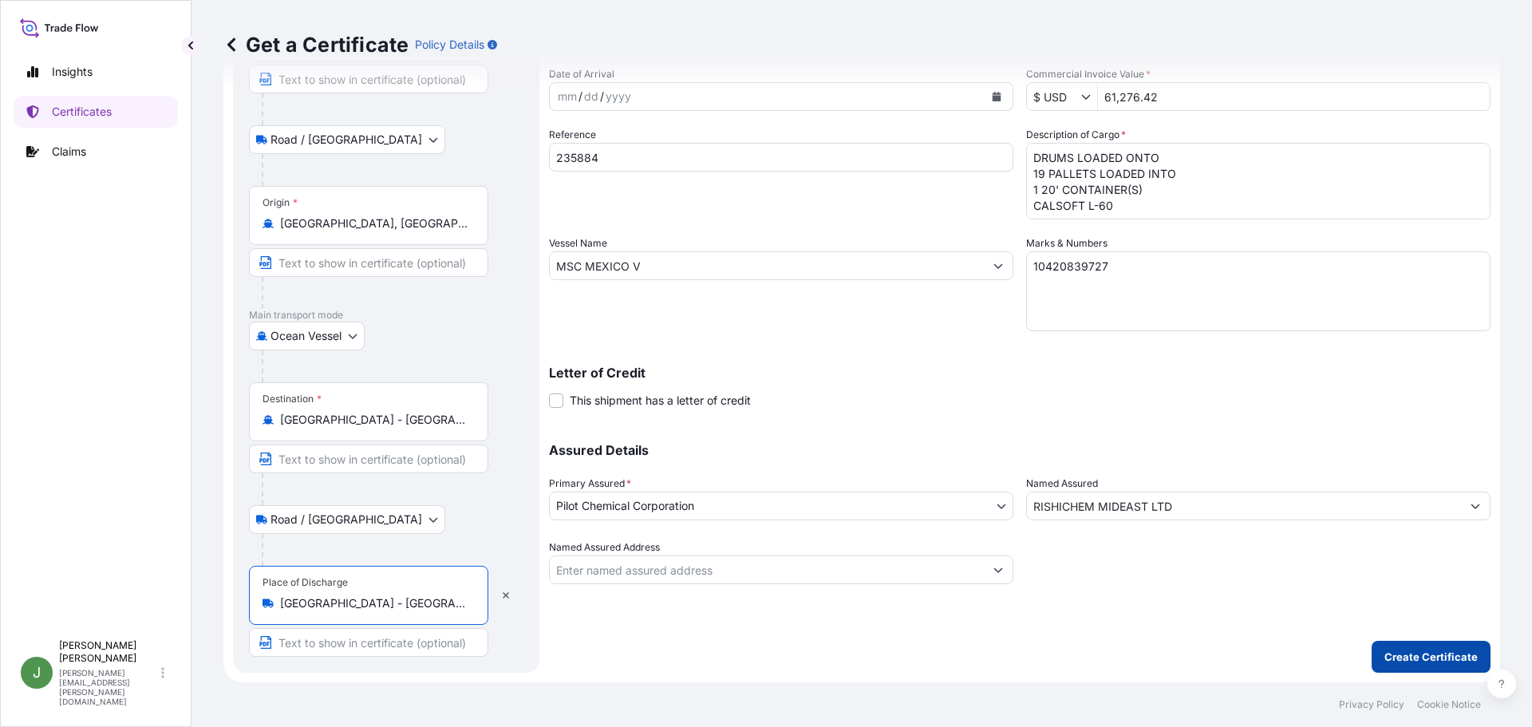
type input "[GEOGRAPHIC_DATA] - [GEOGRAPHIC_DATA] - [GEOGRAPHIC_DATA]"
click at [1417, 658] on p "Create Certificate" at bounding box center [1430, 657] width 93 height 16
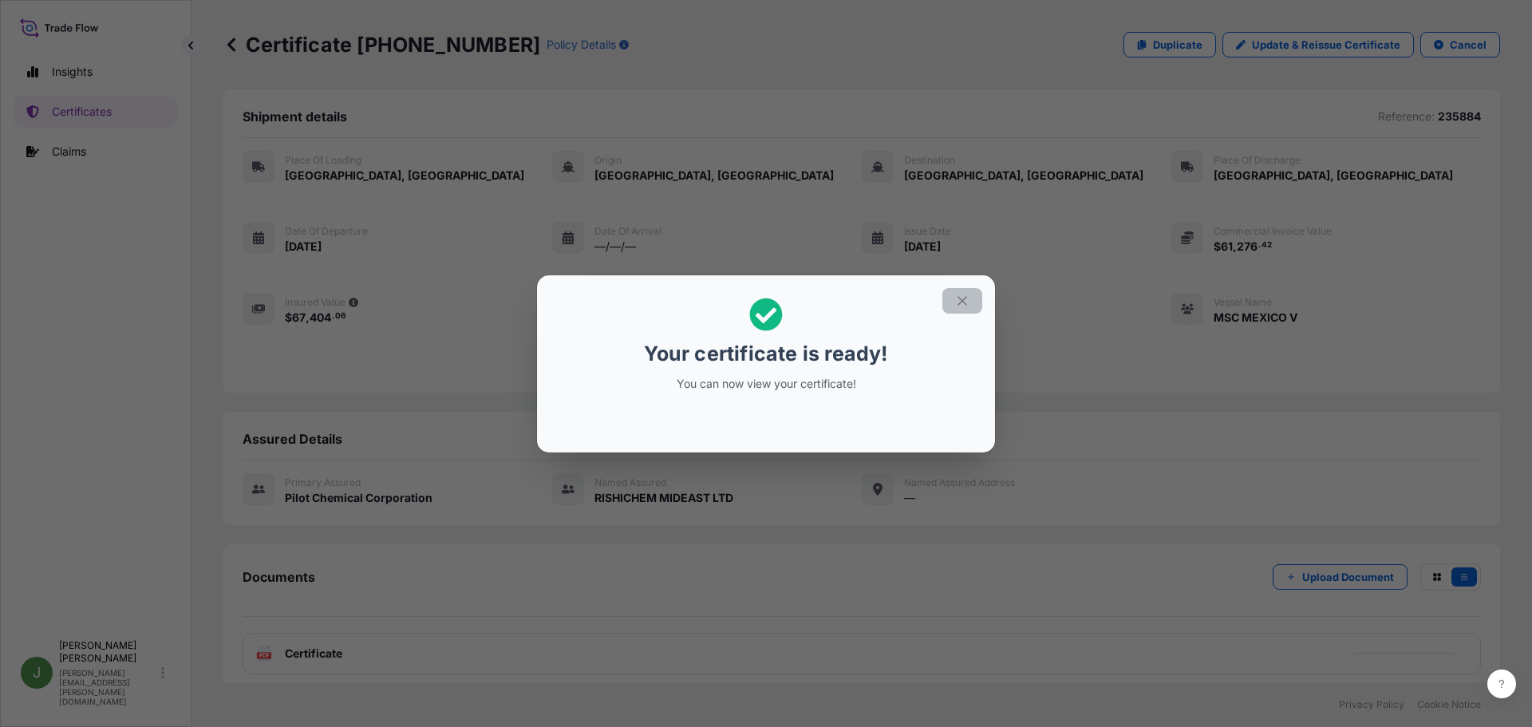
click at [961, 302] on icon "button" at bounding box center [962, 300] width 9 height 9
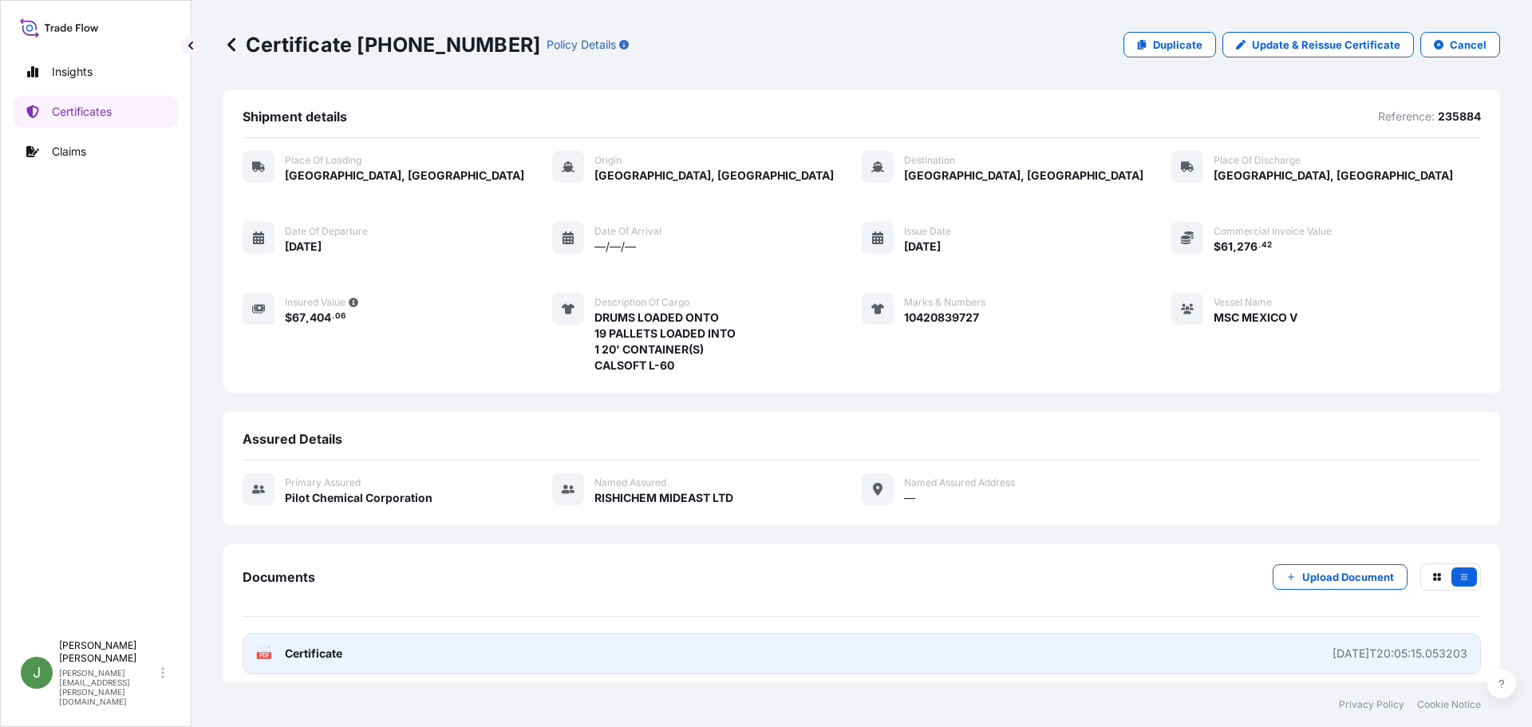
click at [1003, 653] on link "PDF Certificate [DATE]T20:05:15.053203" at bounding box center [862, 653] width 1238 height 41
